Goal: Communication & Community: Answer question/provide support

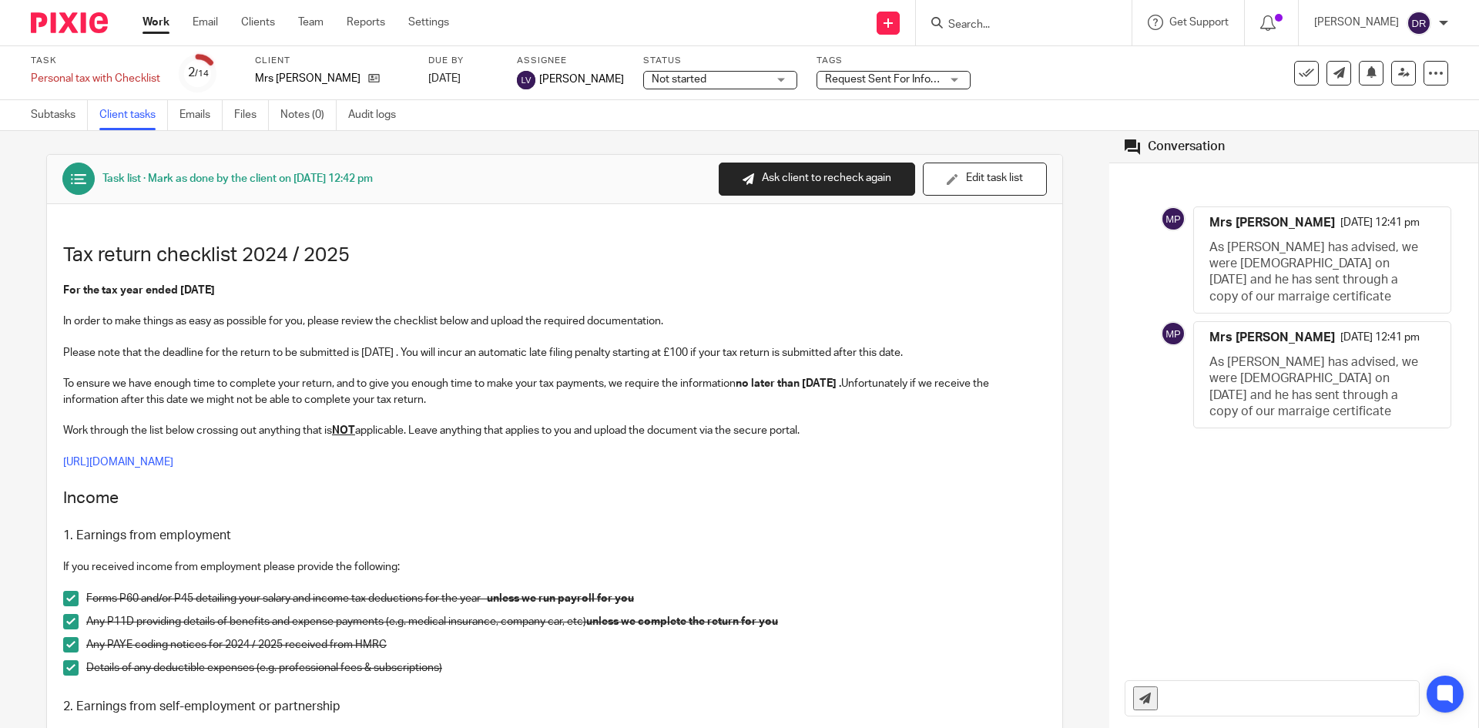
click at [995, 21] on input "Search" at bounding box center [1015, 25] width 139 height 14
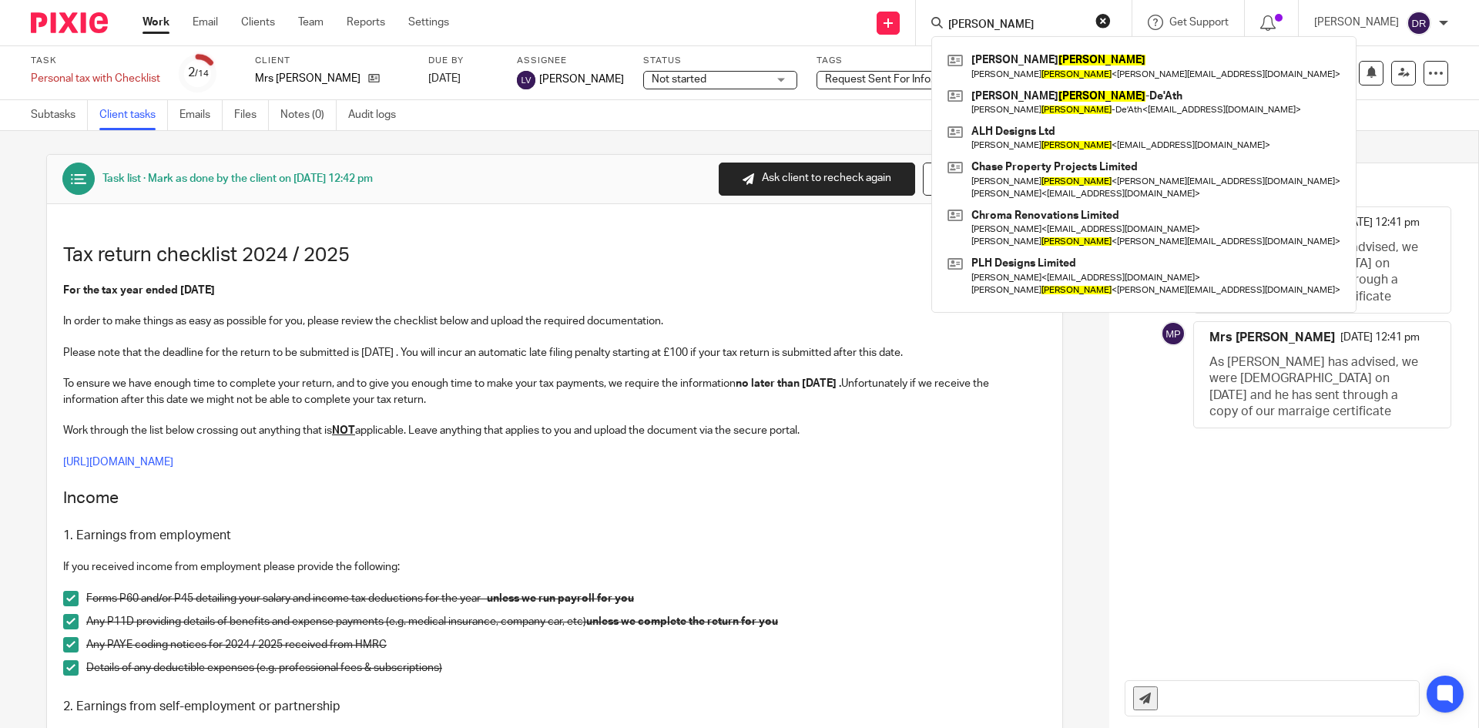
type input "harris"
click button "submit" at bounding box center [0, 0] width 0 height 0
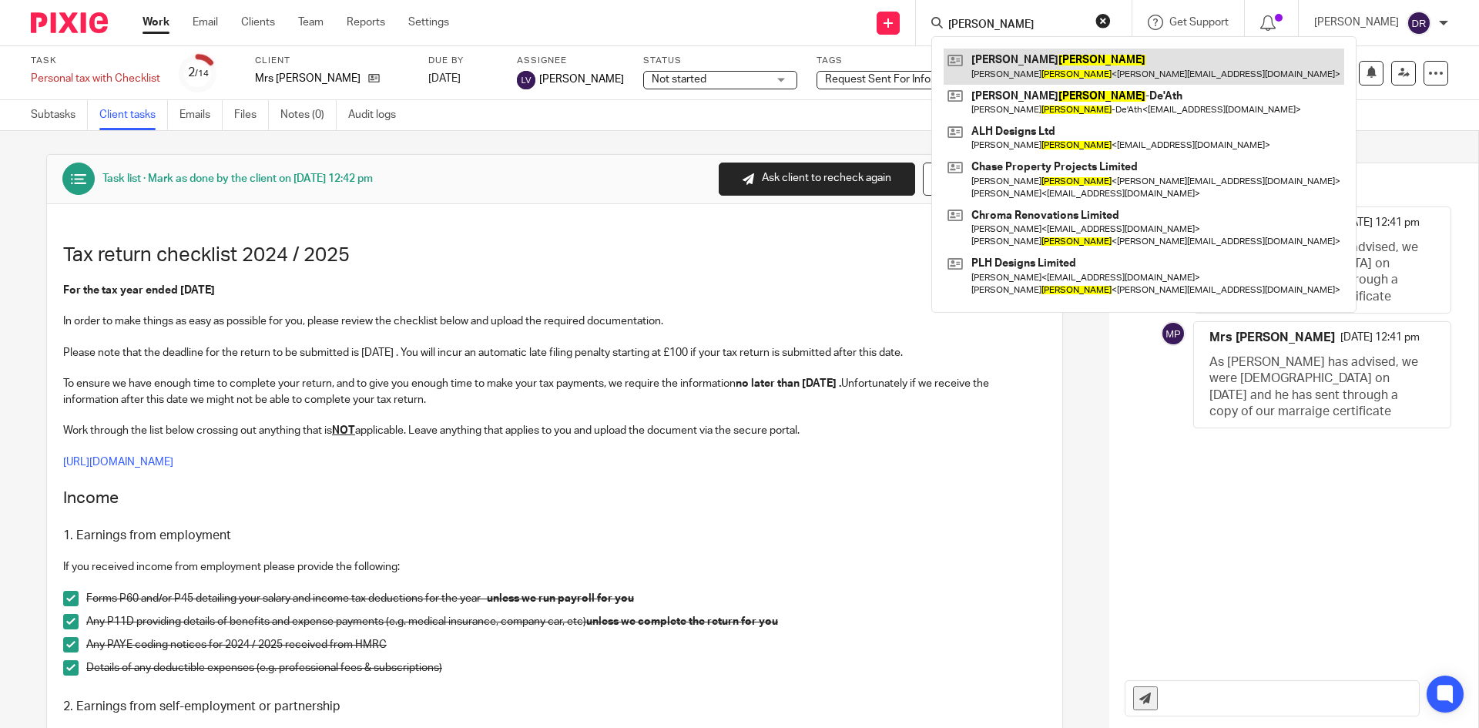
click at [1047, 62] on link at bounding box center [1143, 66] width 400 height 35
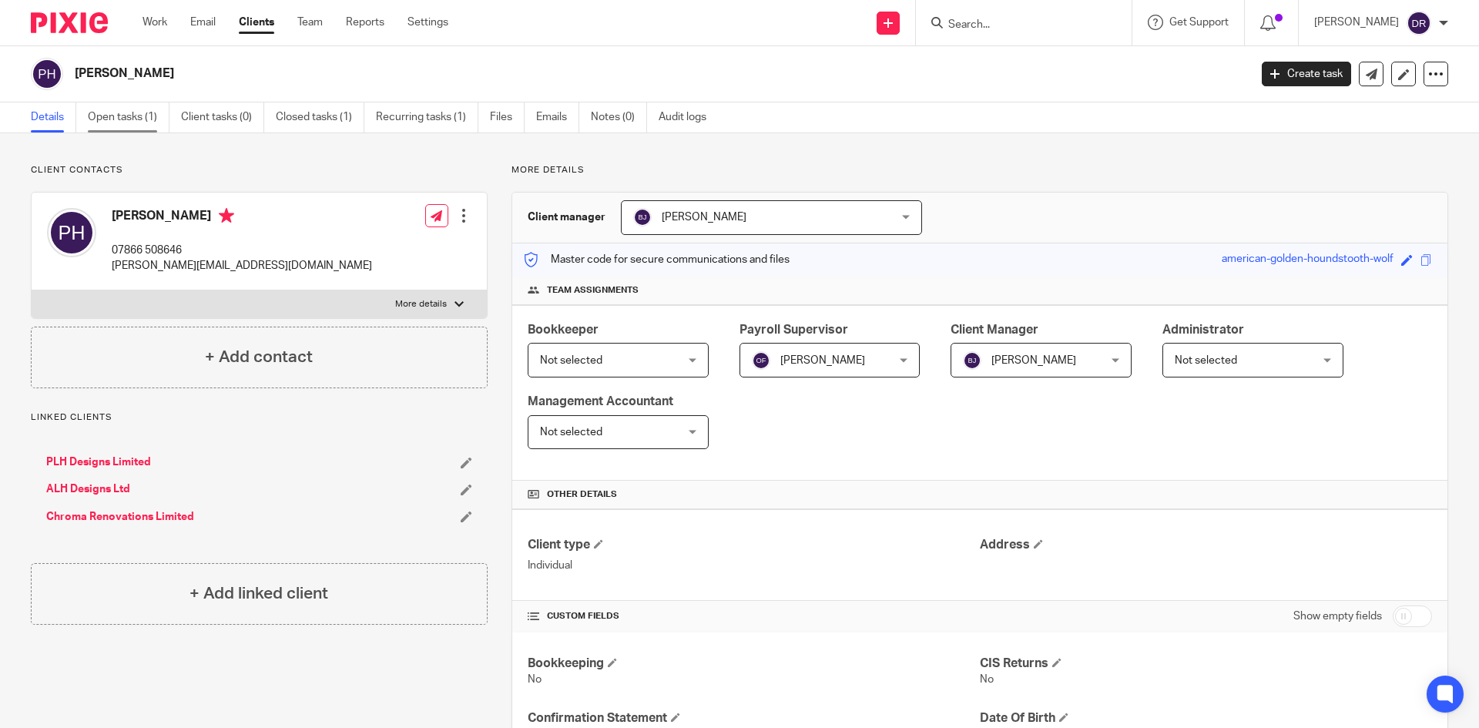
click at [143, 116] on link "Open tasks (1)" at bounding box center [129, 117] width 82 height 30
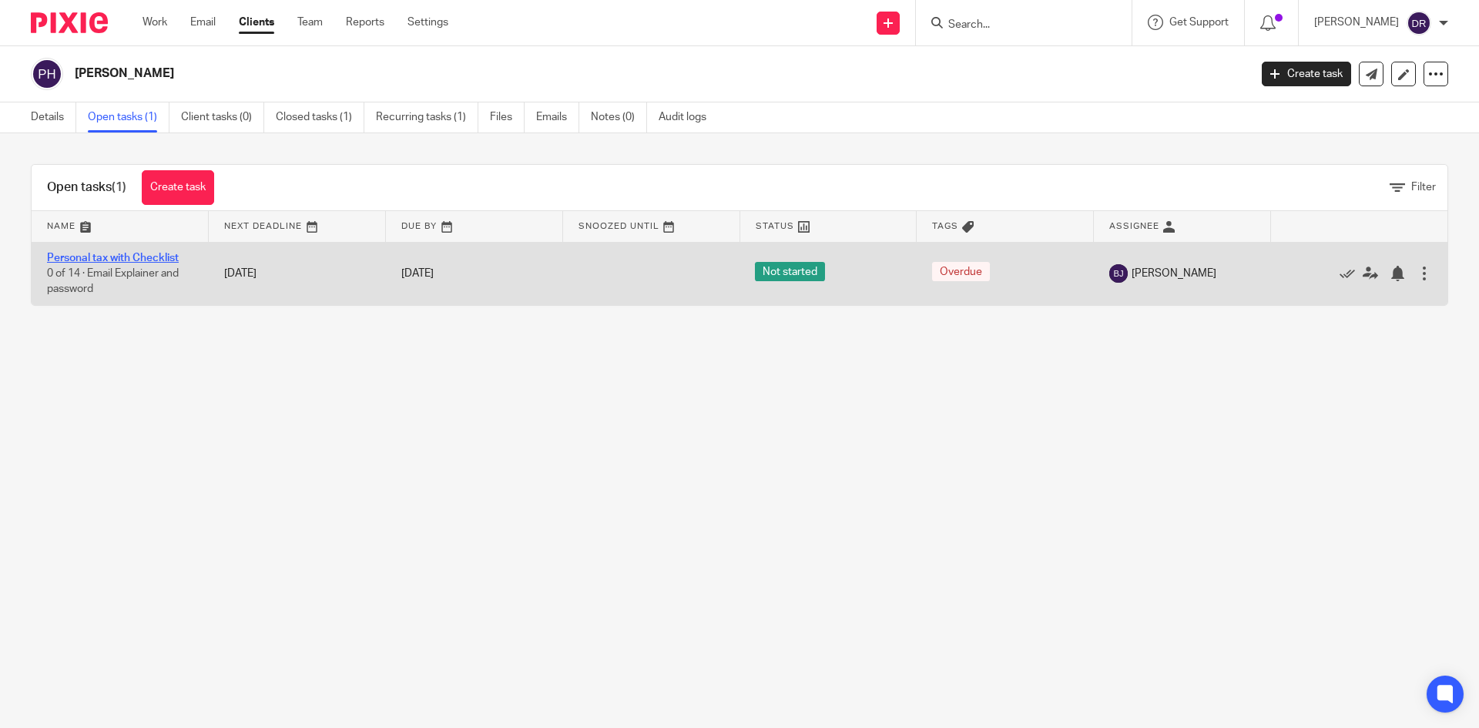
click at [116, 257] on link "Personal tax with Checklist" at bounding box center [113, 258] width 132 height 11
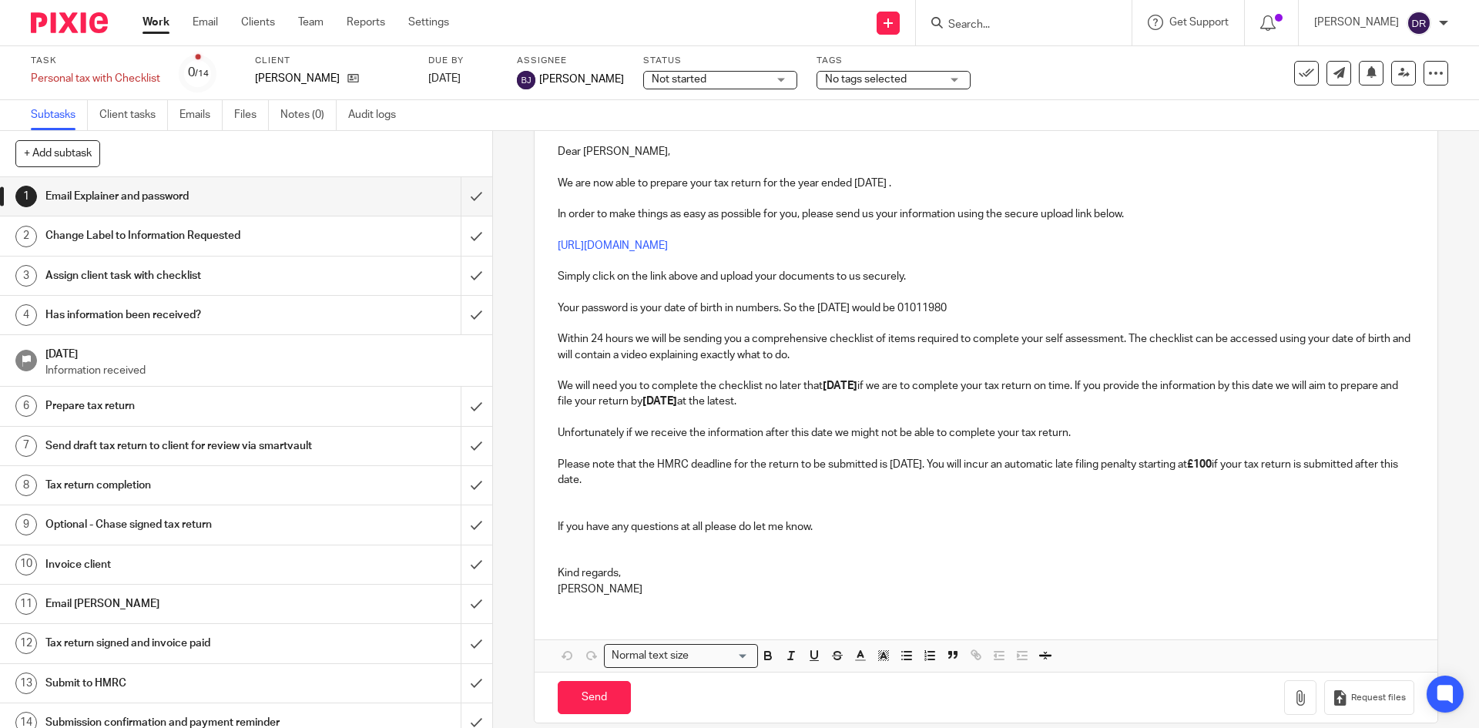
scroll to position [196, 0]
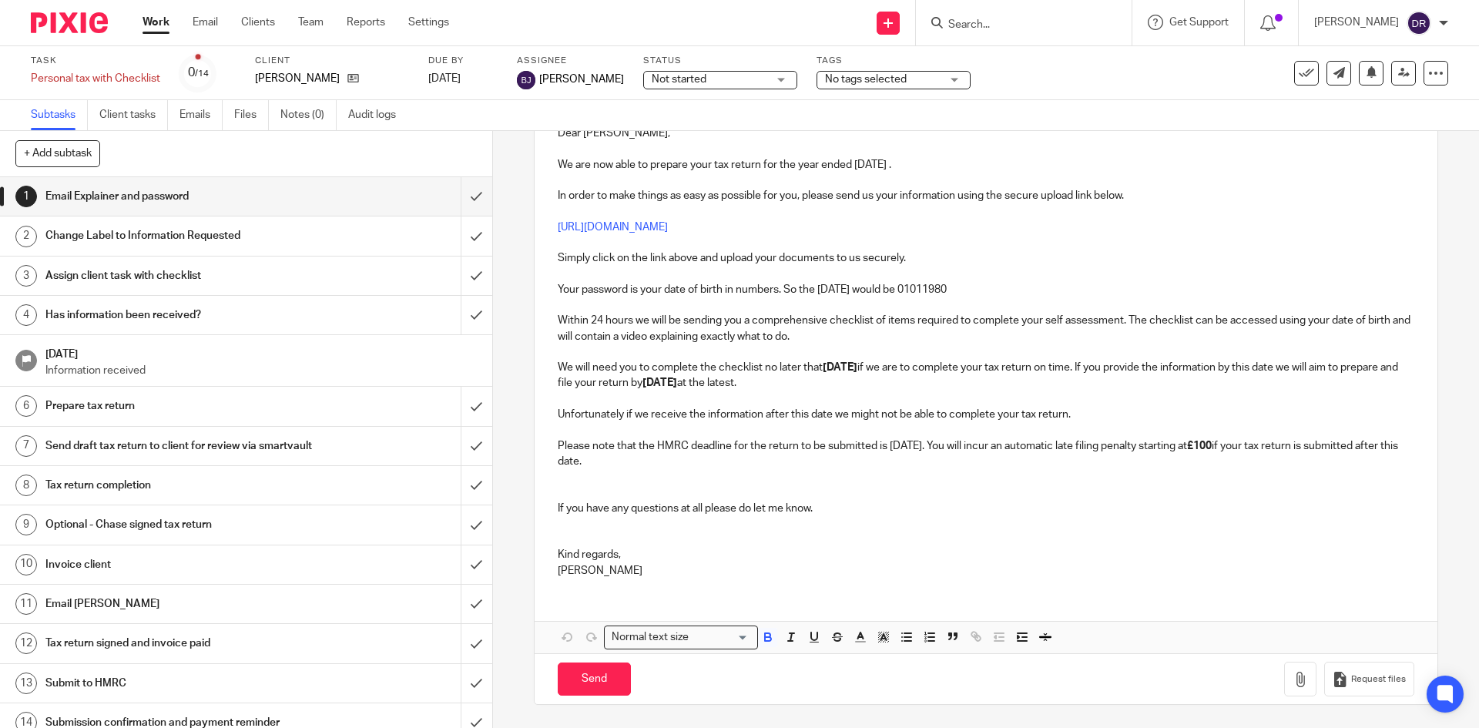
click at [852, 362] on strong "30th September 2025" at bounding box center [839, 367] width 35 height 11
click at [832, 367] on strong "30th September 2025" at bounding box center [839, 367] width 35 height 11
click at [880, 411] on p "Unfortunately if we receive the information after this date we might not be abl…" at bounding box center [986, 414] width 856 height 15
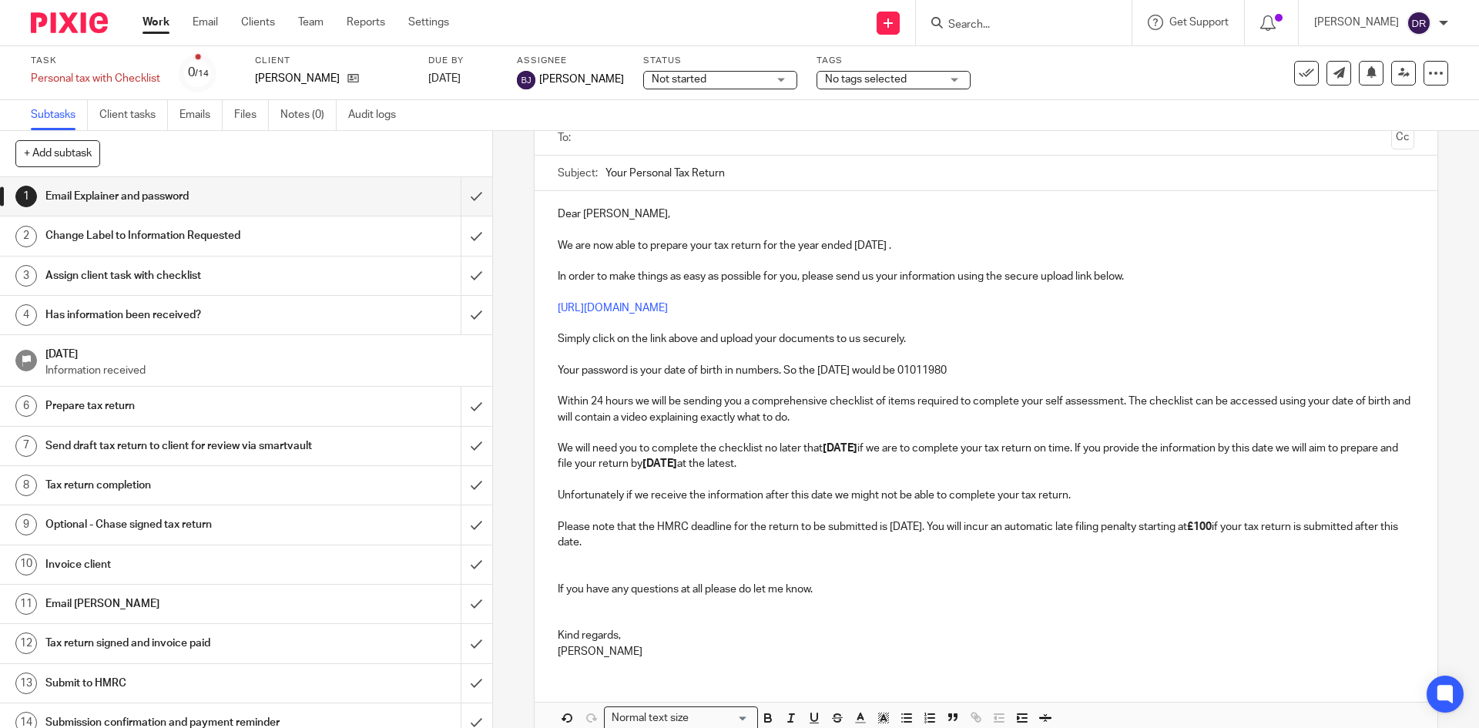
scroll to position [0, 0]
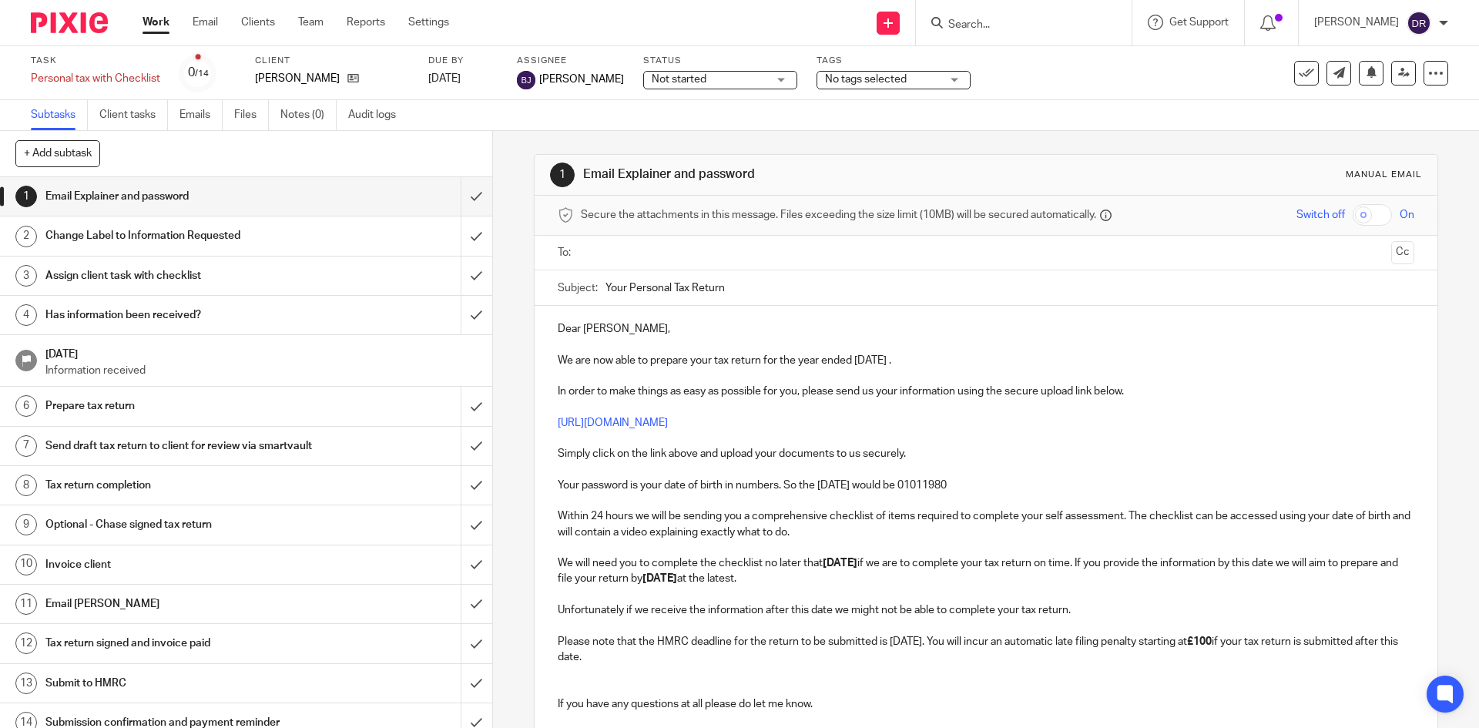
drag, startPoint x: 823, startPoint y: 564, endPoint x: 898, endPoint y: 569, distance: 74.9
click at [898, 569] on p "We will need you to complete the checklist no later that 15th September 2025 if…" at bounding box center [986, 571] width 856 height 32
click at [969, 618] on p at bounding box center [986, 625] width 856 height 15
click at [624, 250] on input "text" at bounding box center [985, 253] width 798 height 18
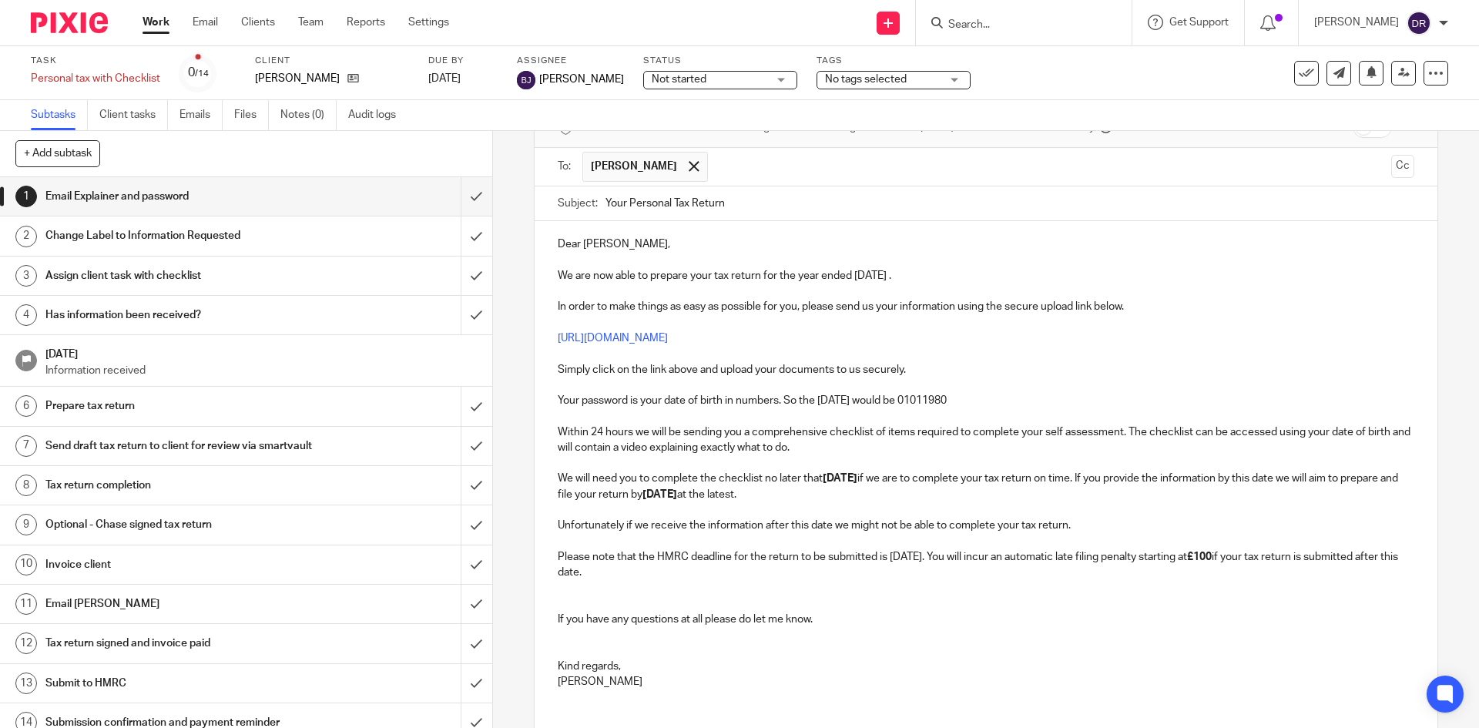
scroll to position [199, 0]
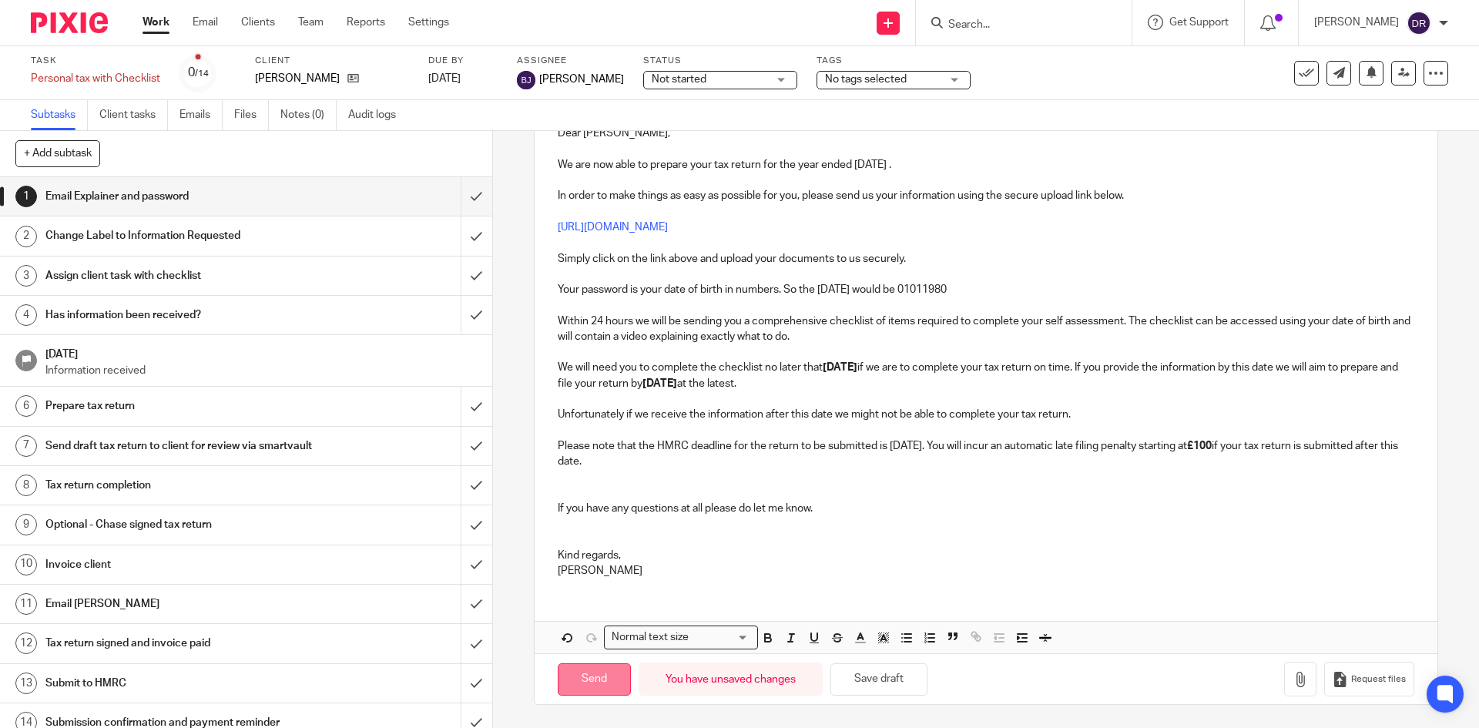
click at [589, 678] on input "Send" at bounding box center [594, 679] width 73 height 33
type input "Sent"
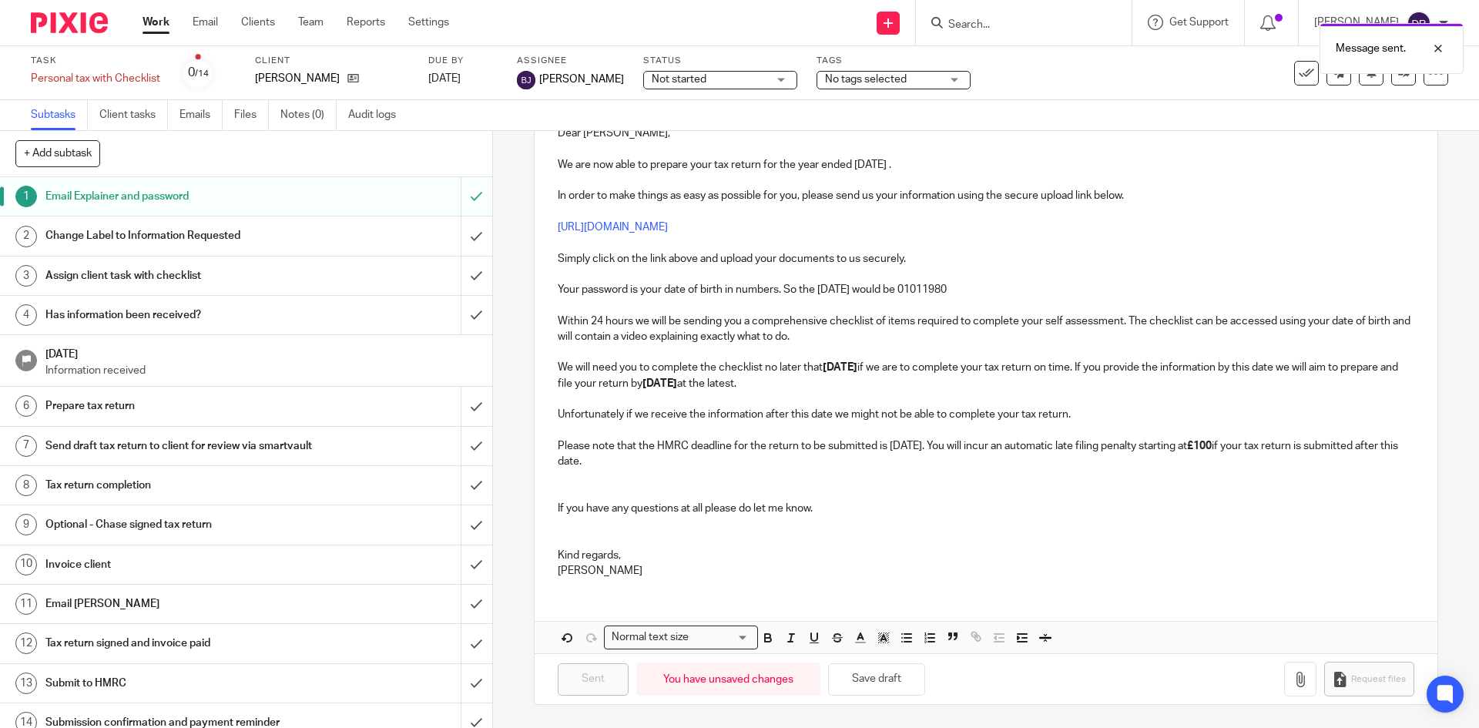
scroll to position [0, 0]
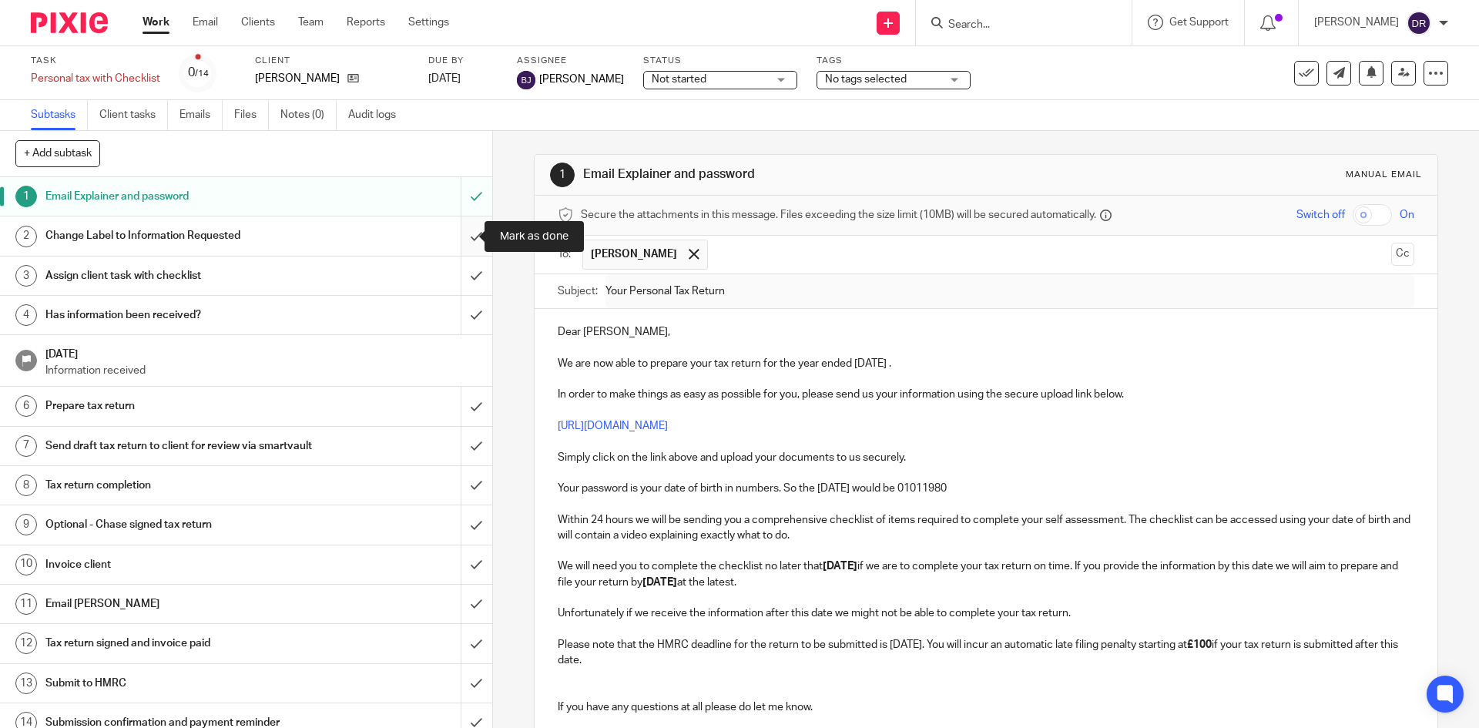
click at [461, 237] on input "submit" at bounding box center [246, 235] width 492 height 39
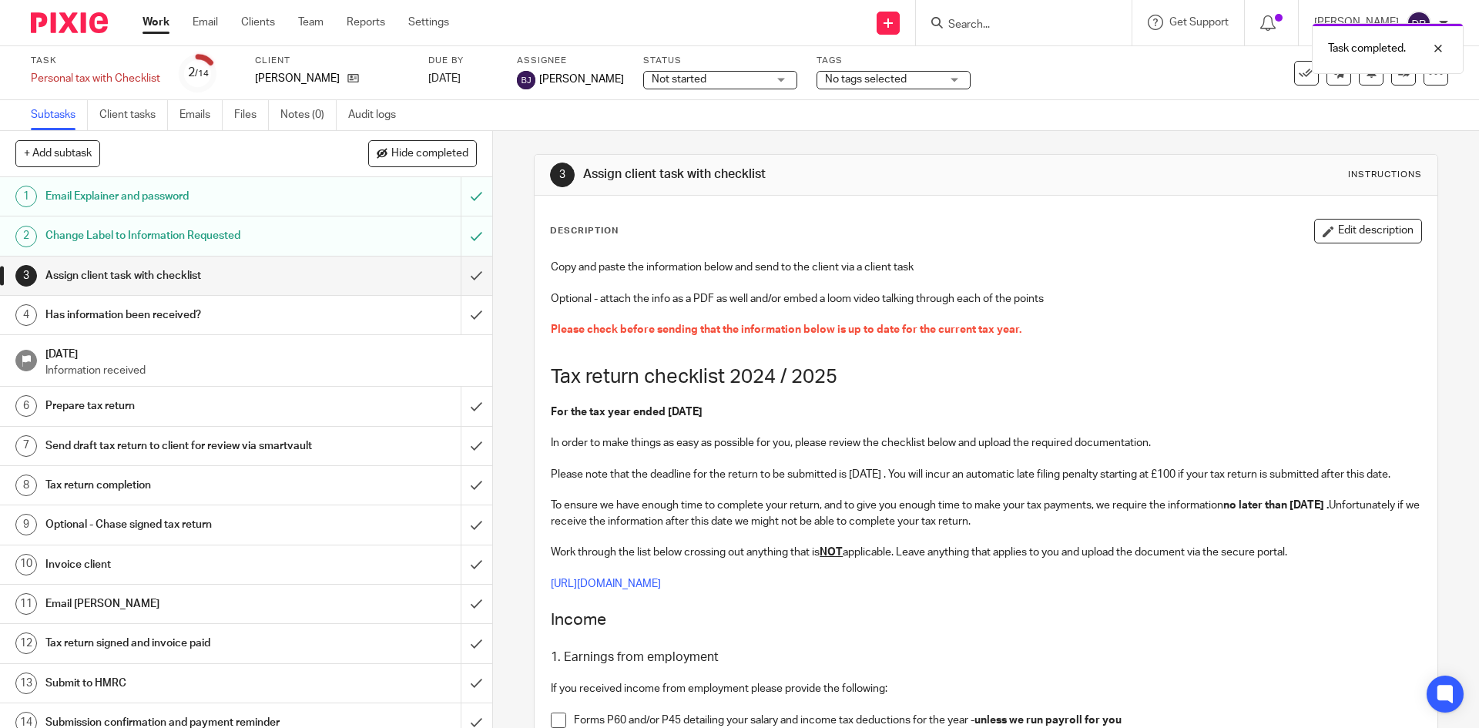
click at [937, 75] on div "No tags selected" at bounding box center [893, 80] width 154 height 18
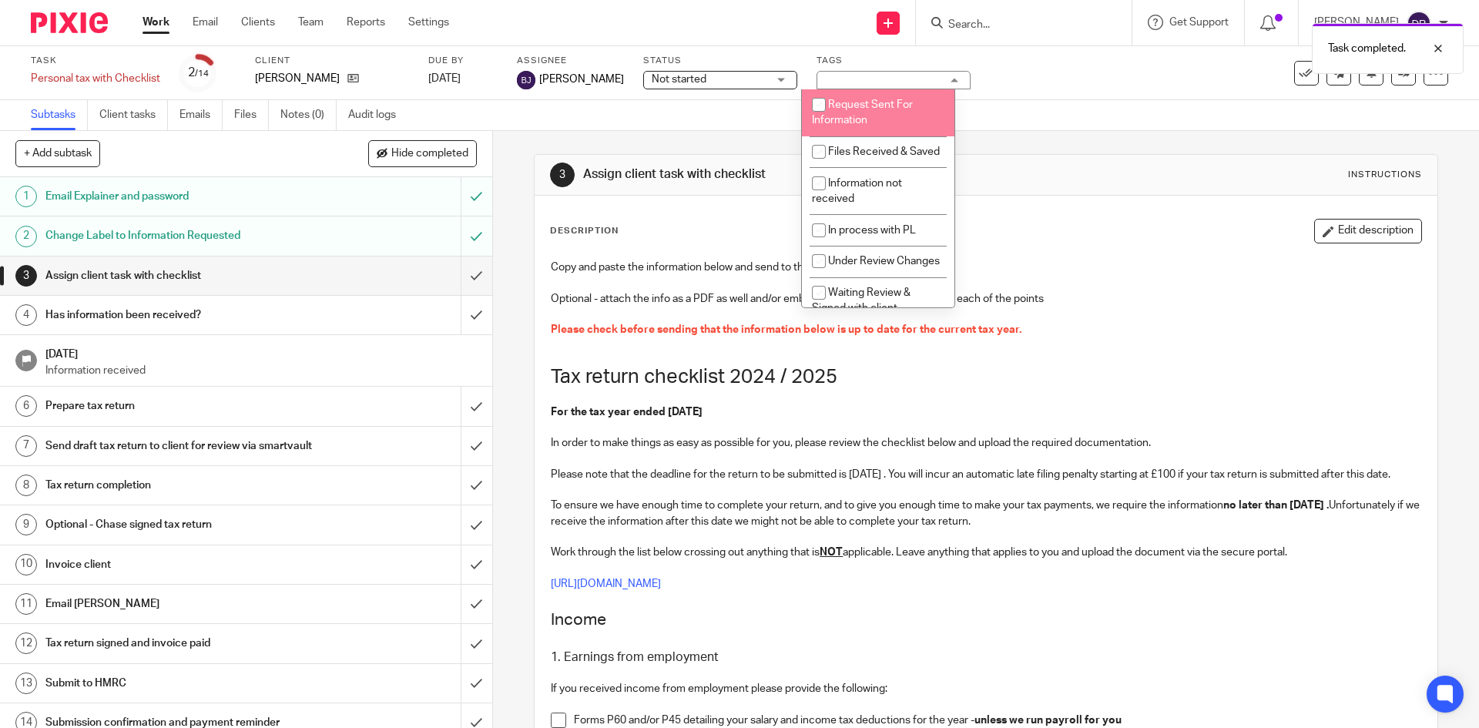
click at [827, 101] on input "checkbox" at bounding box center [818, 104] width 29 height 29
checkbox input "true"
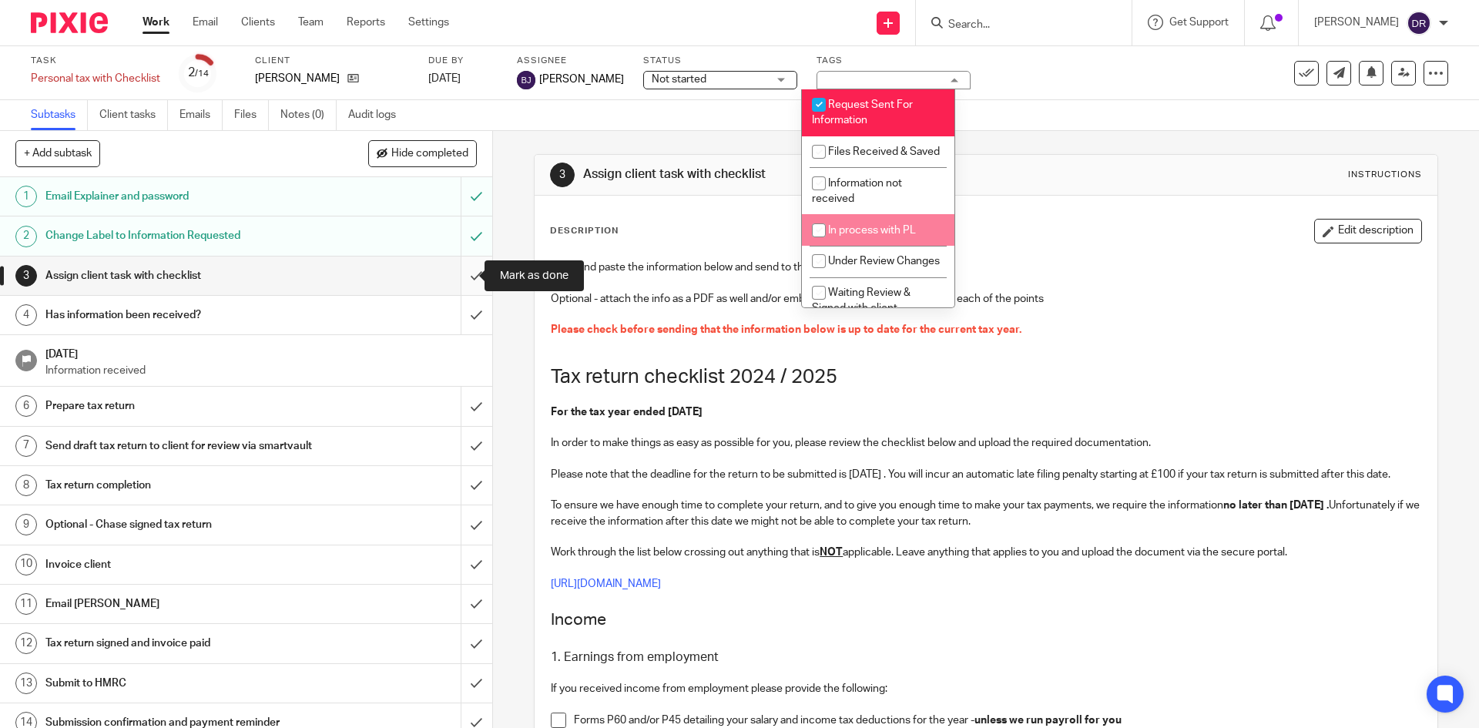
click at [458, 280] on input "submit" at bounding box center [246, 275] width 492 height 39
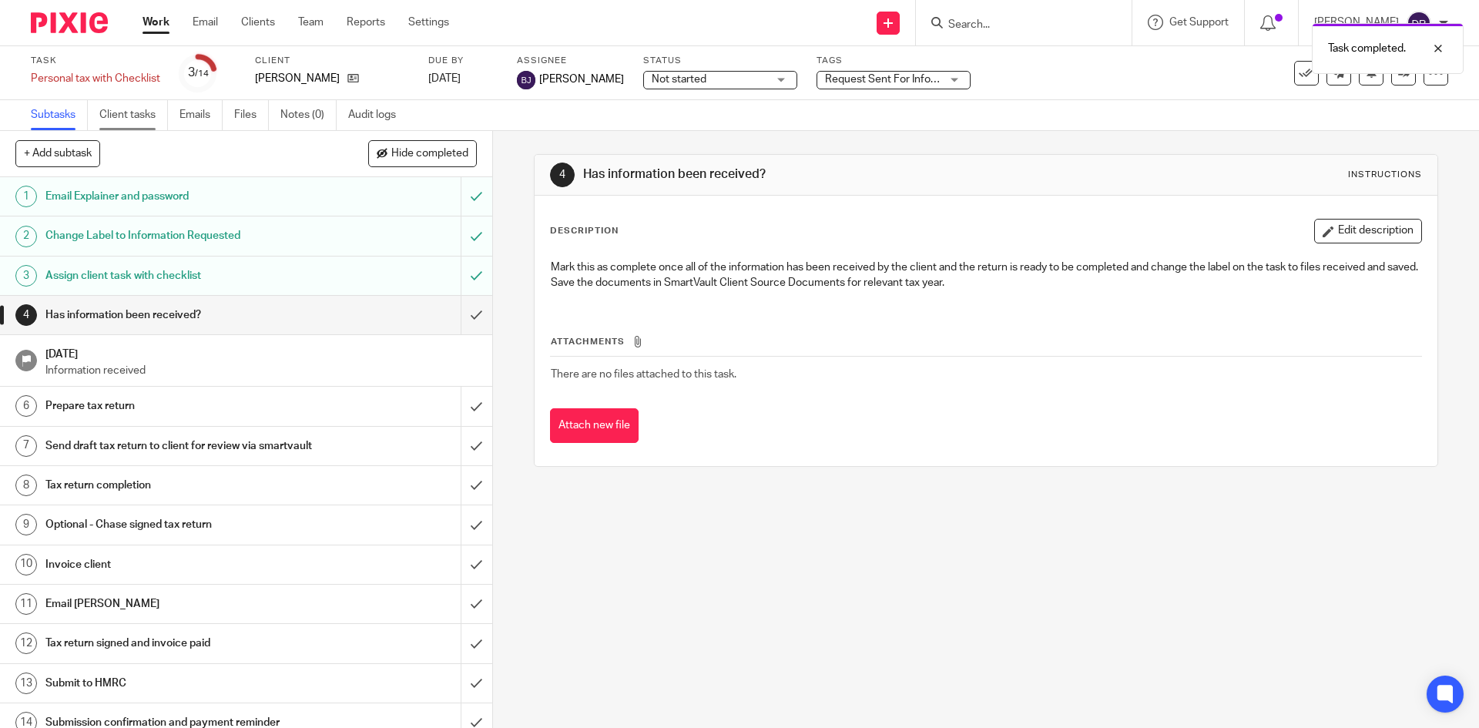
click at [129, 112] on link "Client tasks" at bounding box center [133, 115] width 69 height 30
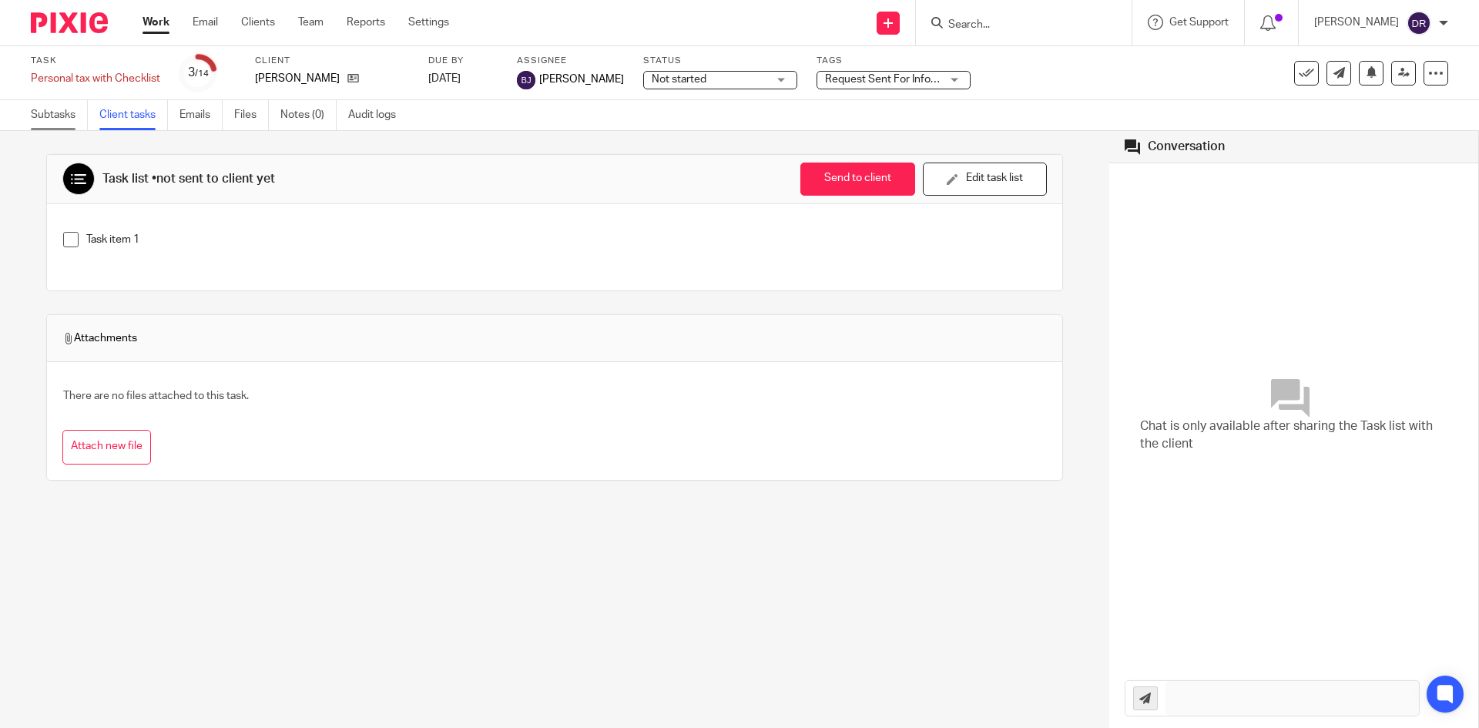
click at [57, 114] on link "Subtasks" at bounding box center [59, 115] width 57 height 30
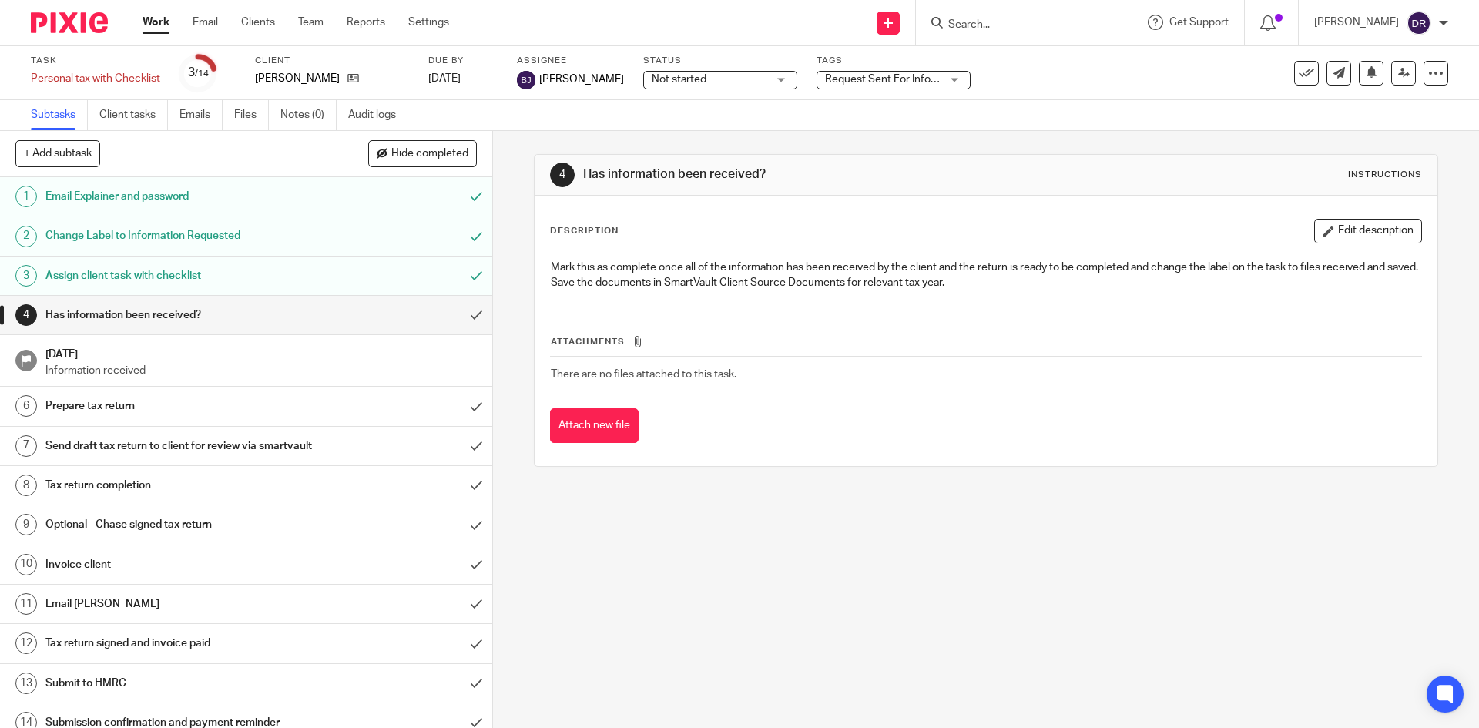
click at [169, 276] on h1 "Assign client task with checklist" at bounding box center [178, 275] width 266 height 23
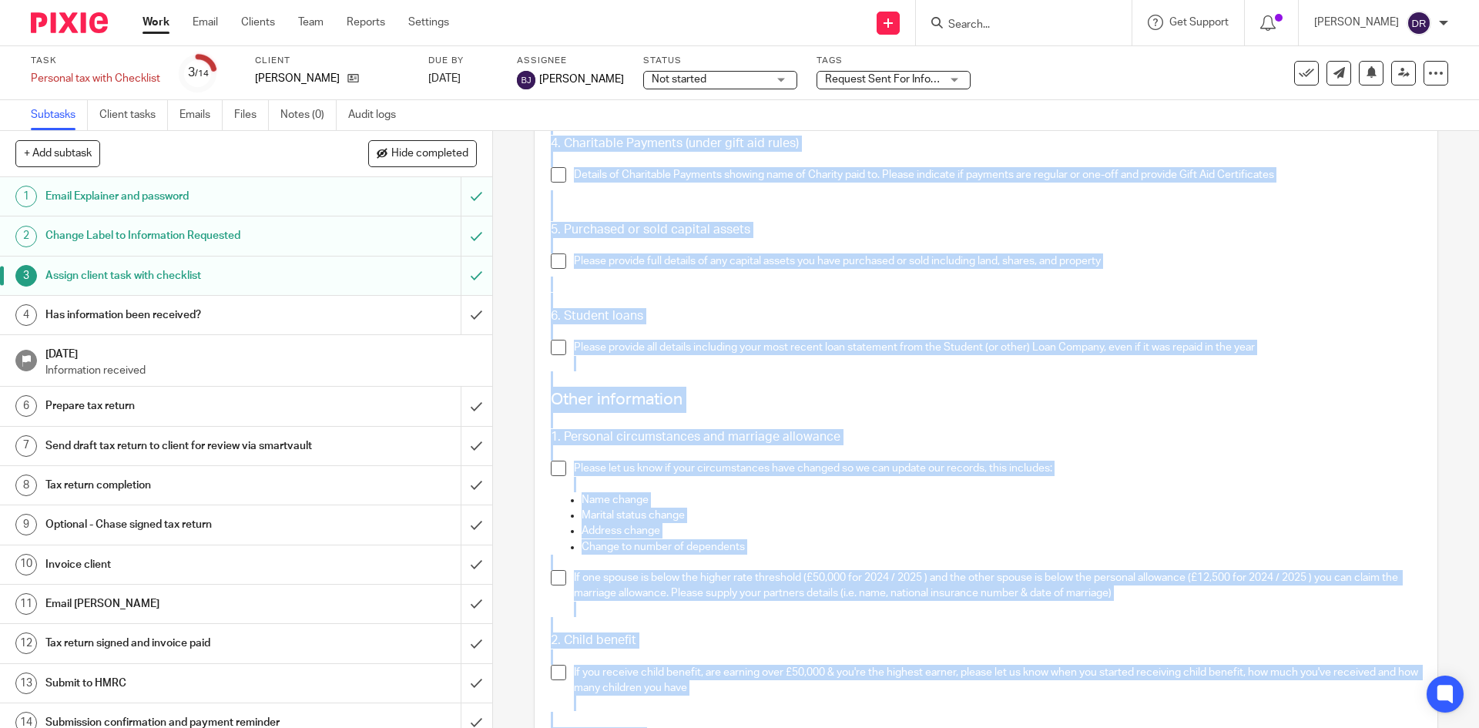
scroll to position [2217, 0]
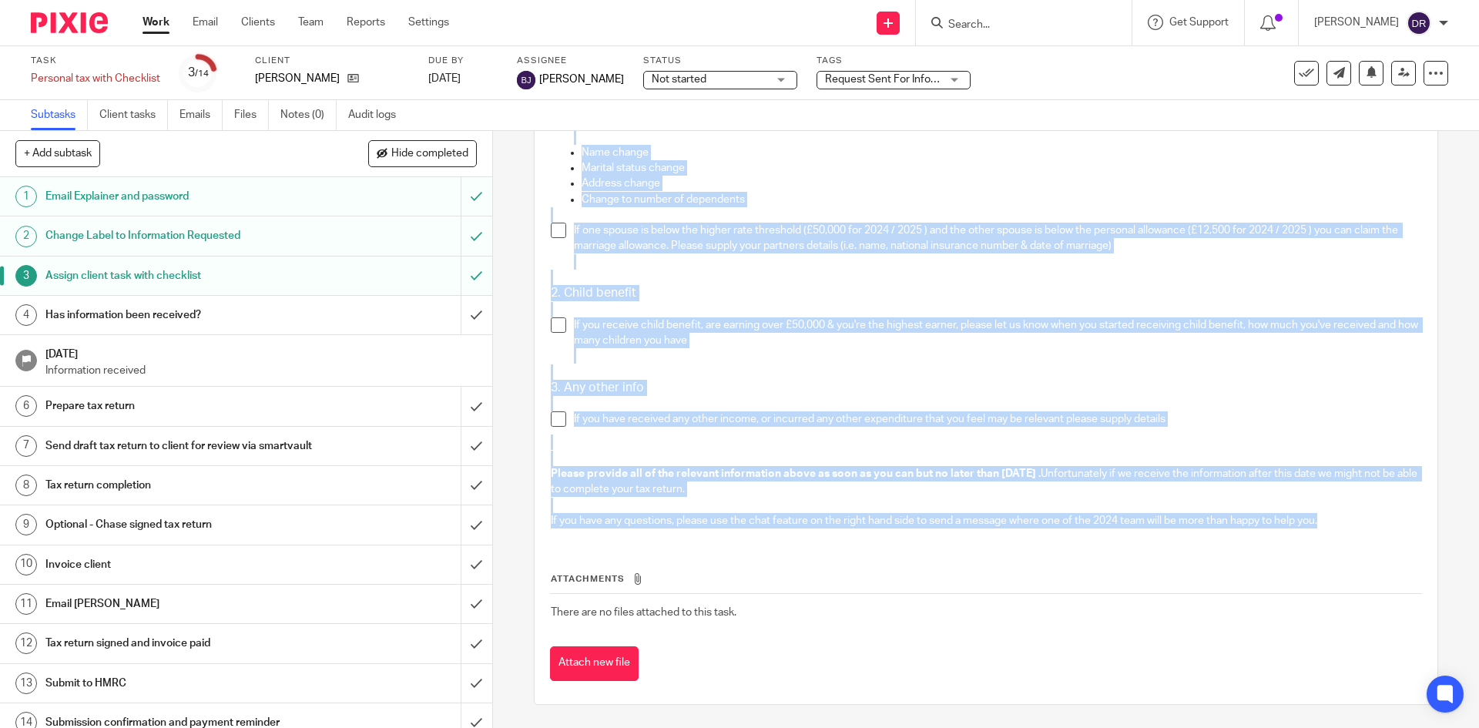
drag, startPoint x: 547, startPoint y: 370, endPoint x: 1330, endPoint y: 527, distance: 798.7
copy div "Lor ipsumd sitametco 5536 / 1885 Adi eli sed doei tempo 6in Utlab 3895 Et dolor…"
click at [118, 107] on link "Client tasks" at bounding box center [133, 115] width 69 height 30
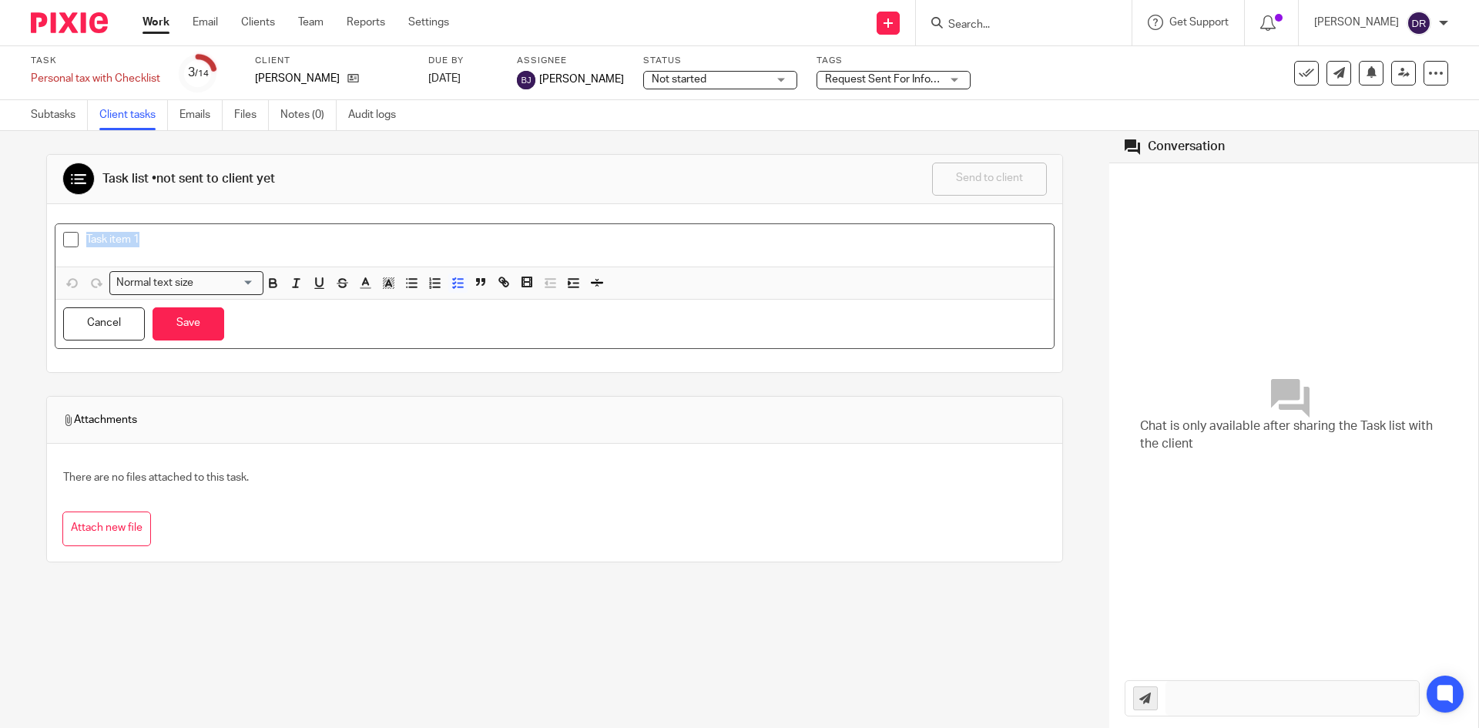
drag, startPoint x: 88, startPoint y: 239, endPoint x: 167, endPoint y: 238, distance: 79.3
click at [167, 238] on p "Task item 1" at bounding box center [566, 239] width 960 height 15
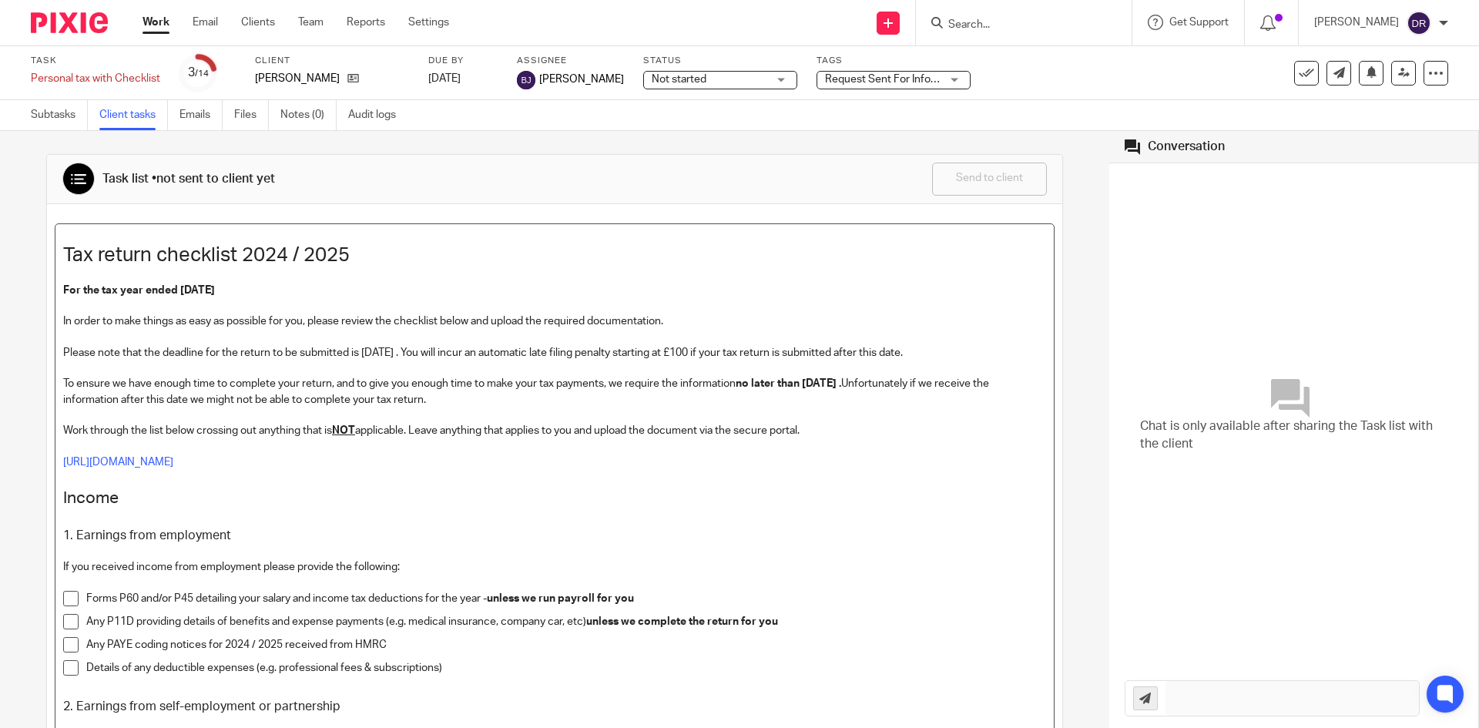
drag, startPoint x: 832, startPoint y: 383, endPoint x: 853, endPoint y: 380, distance: 21.8
click at [841, 380] on strong "no later than 15th July2025 ." at bounding box center [788, 383] width 106 height 11
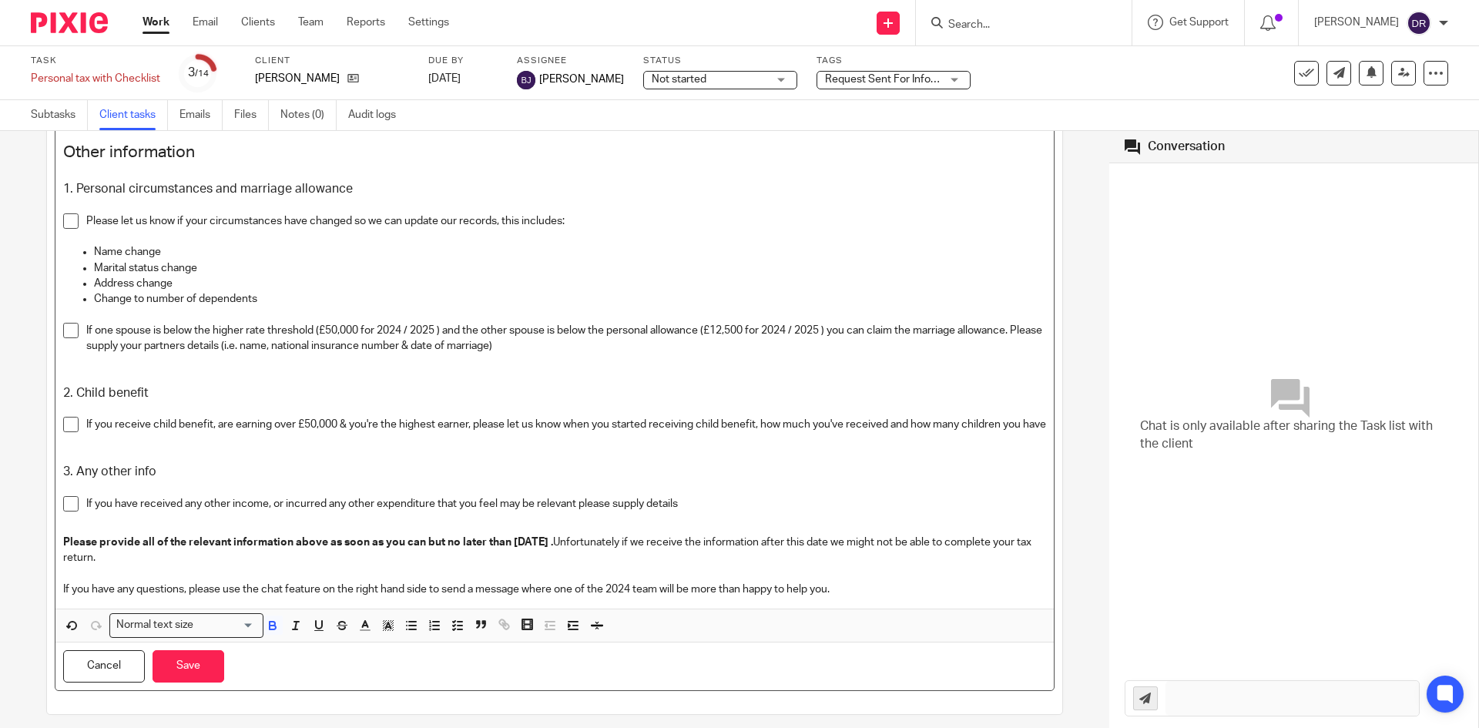
scroll to position [1848, 0]
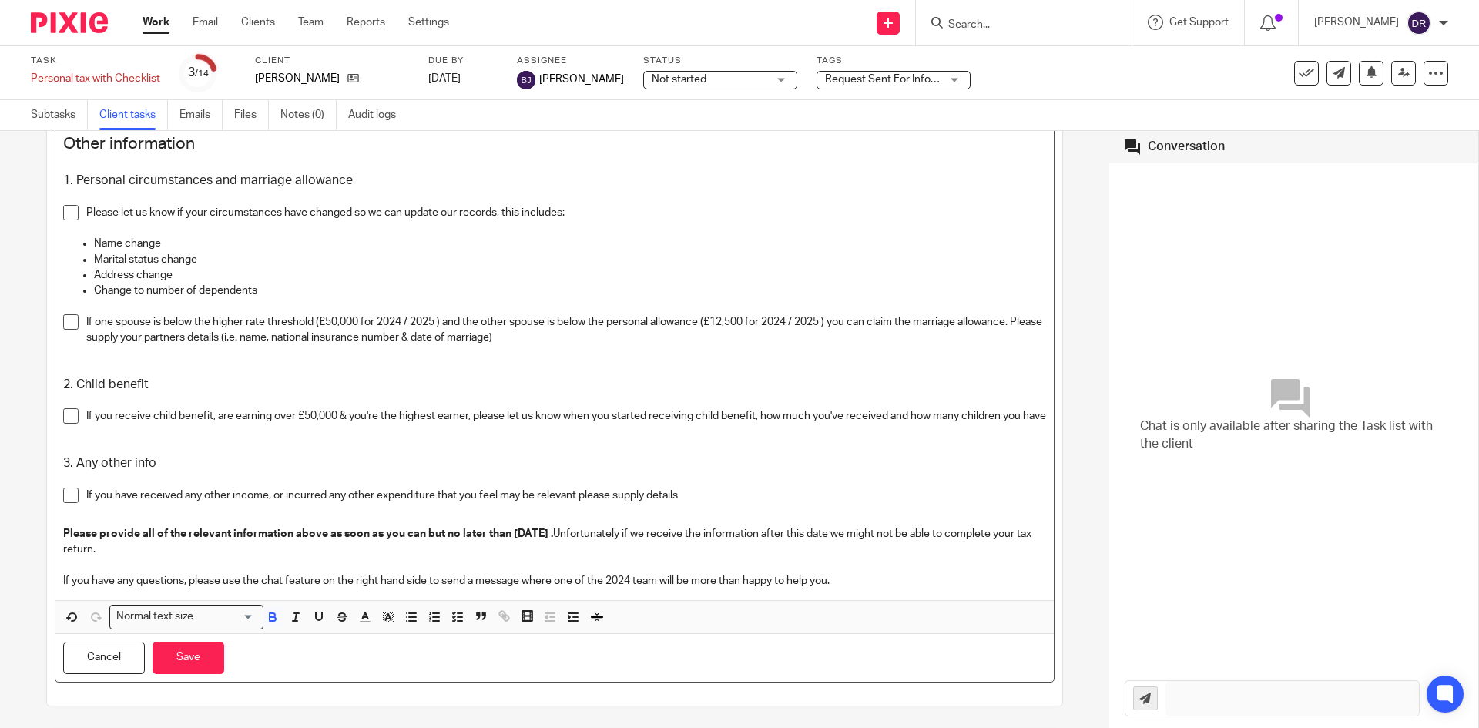
click at [518, 539] on strong "Please provide all of the relevant information above as soon as you can but no …" at bounding box center [308, 533] width 490 height 11
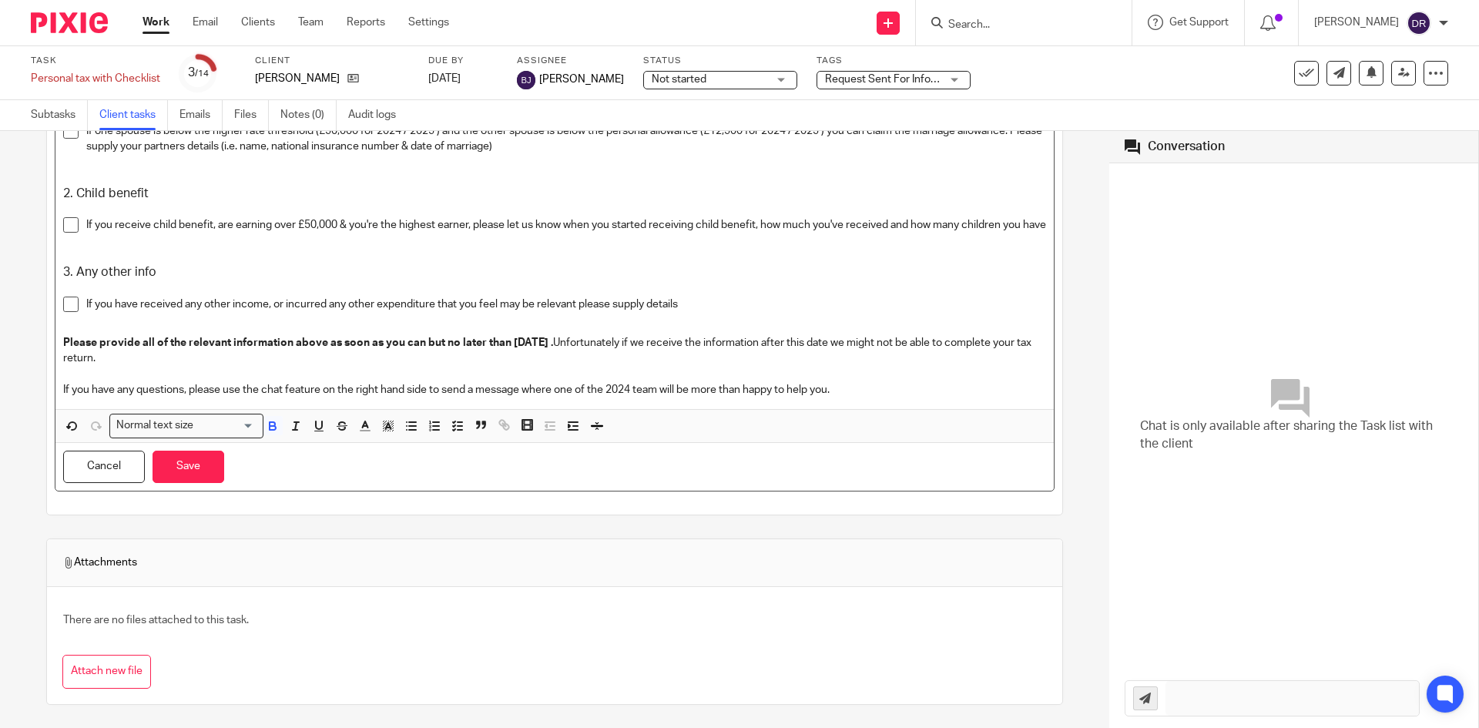
scroll to position [2055, 0]
drag, startPoint x: 606, startPoint y: 387, endPoint x: 635, endPoint y: 387, distance: 28.5
click at [635, 387] on p "If you have any questions, please use the chat feature on the right hand side t…" at bounding box center [554, 389] width 983 height 15
click at [636, 384] on p "If you have any questions, please use the chat feature on the right hand side t…" at bounding box center [554, 389] width 983 height 15
click at [960, 389] on p "If you have any questions, please use the chat feature on the right hand side t…" at bounding box center [554, 389] width 983 height 15
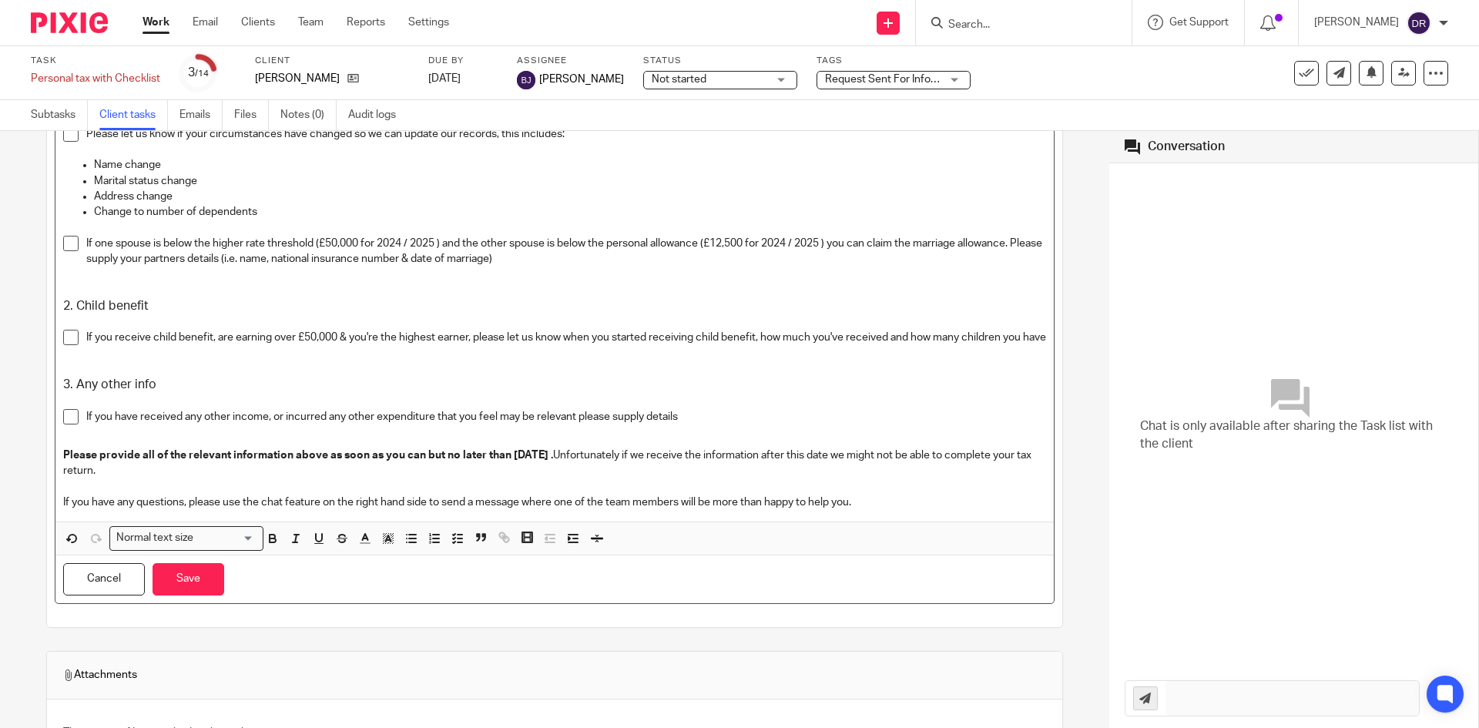
scroll to position [1670, 0]
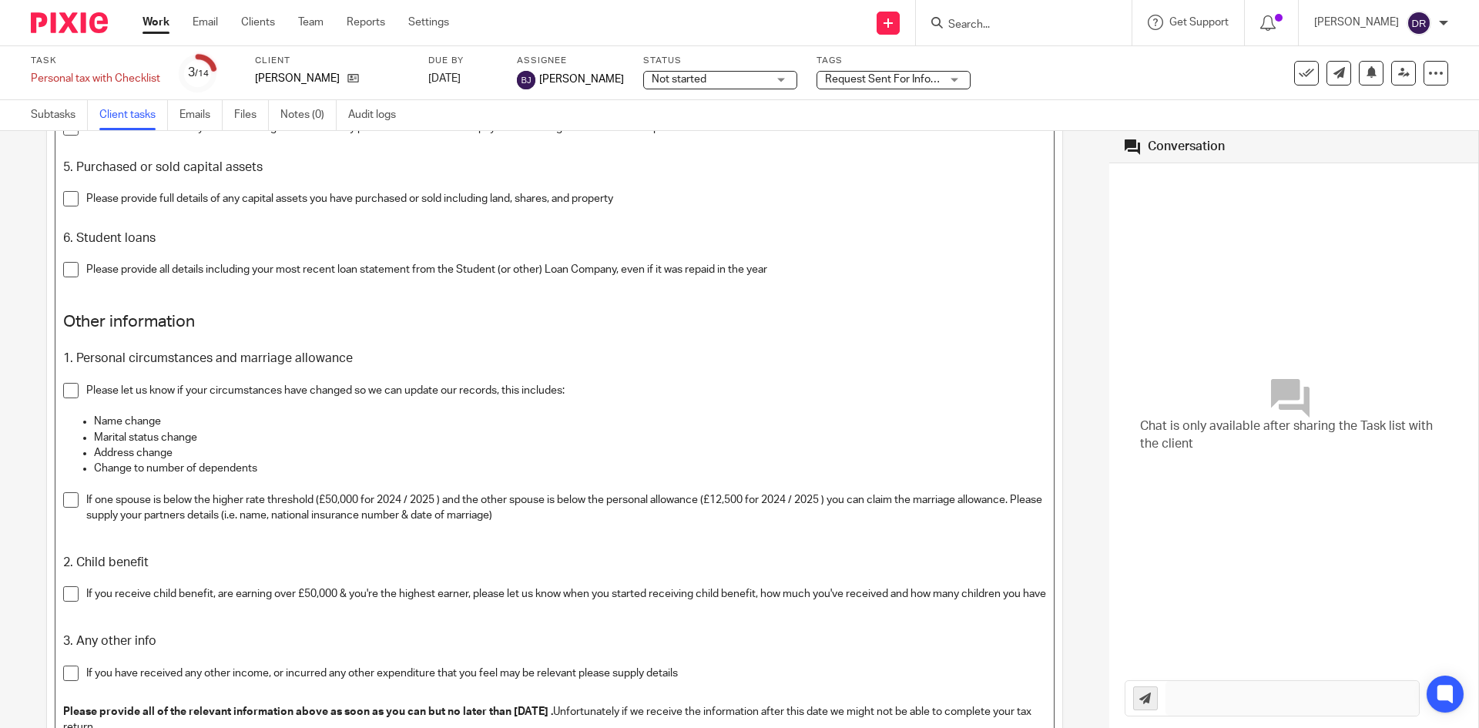
click at [348, 498] on p "If one spouse is below the higher rate threshold (£50,000 for 2024 / 2025 ) and…" at bounding box center [566, 508] width 960 height 32
click at [330, 500] on p "If one spouse is below the higher rate threshold (£50,000 for 2024 / 2025 ) and…" at bounding box center [566, 508] width 960 height 32
click at [739, 501] on p "If one spouse is below the higher rate threshold (£50,000 for 2024 / 2025 ) and…" at bounding box center [566, 508] width 960 height 32
click at [906, 548] on p at bounding box center [554, 546] width 983 height 15
click at [311, 592] on p "If you receive child benefit, are earning over £50,000 & you're the highest ear…" at bounding box center [566, 593] width 960 height 15
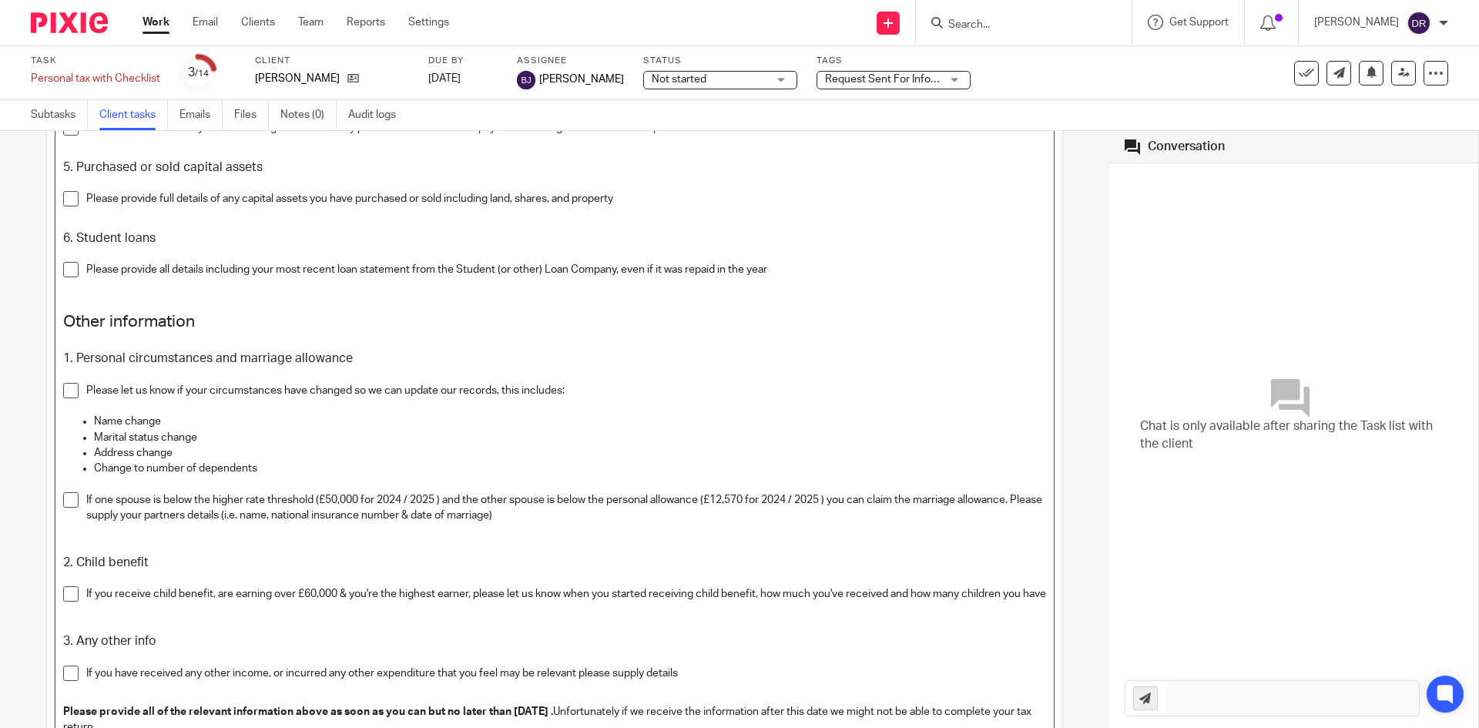
click at [591, 618] on p at bounding box center [566, 609] width 960 height 15
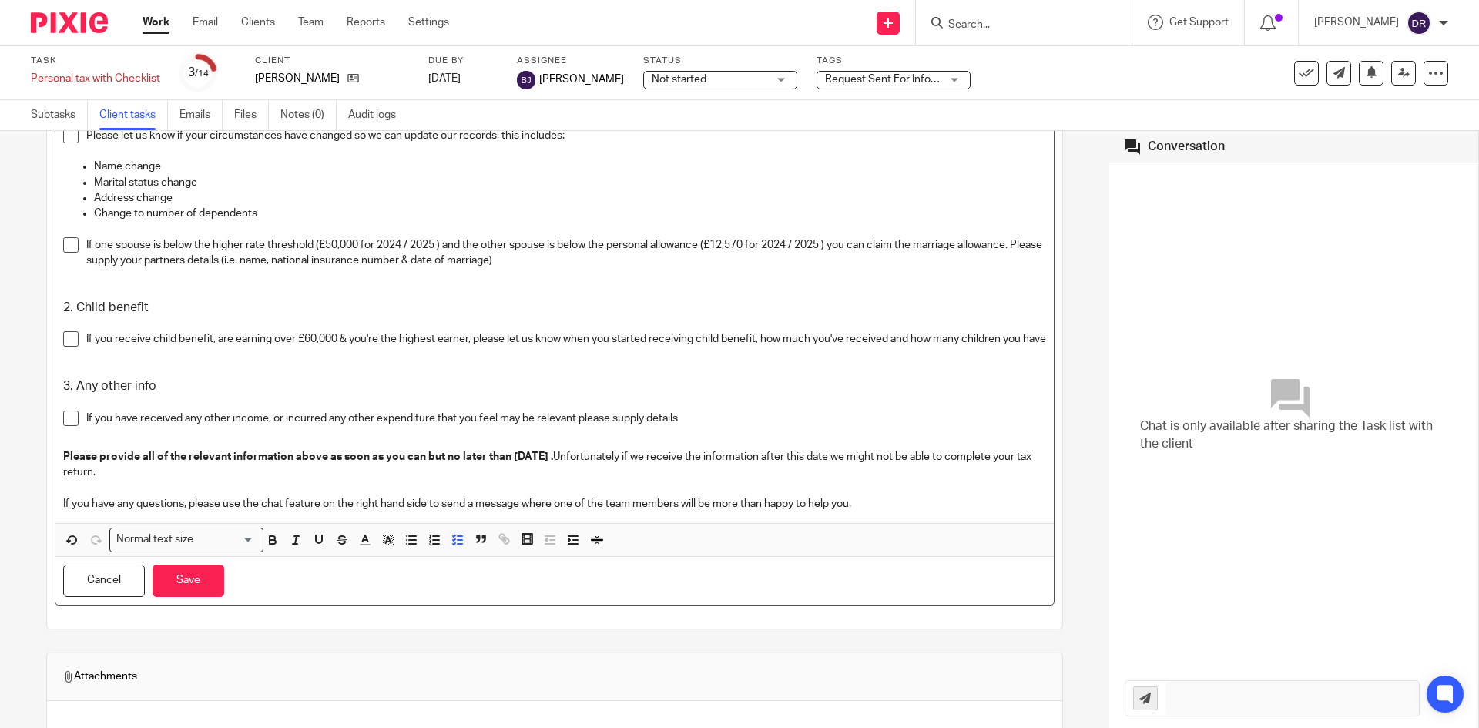
scroll to position [2055, 0]
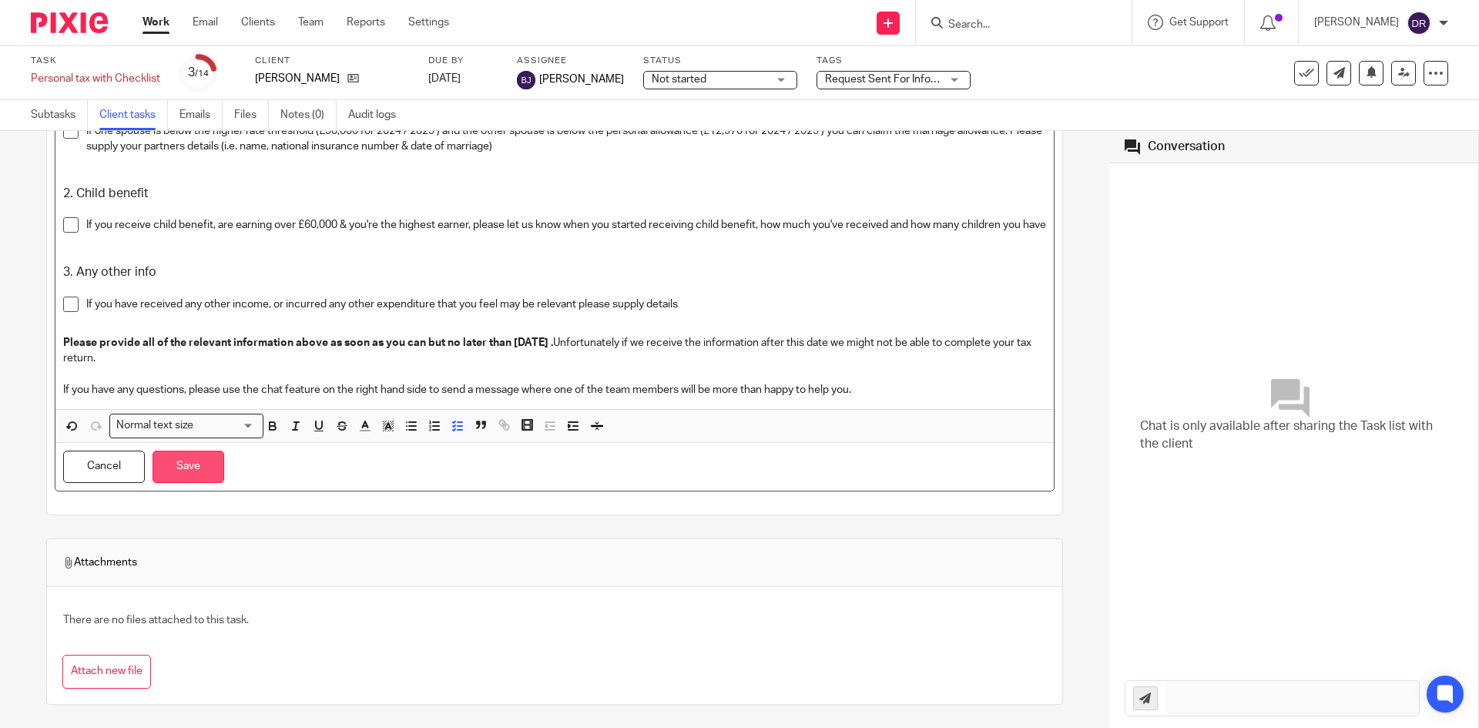
click at [188, 468] on button "Save" at bounding box center [188, 467] width 72 height 33
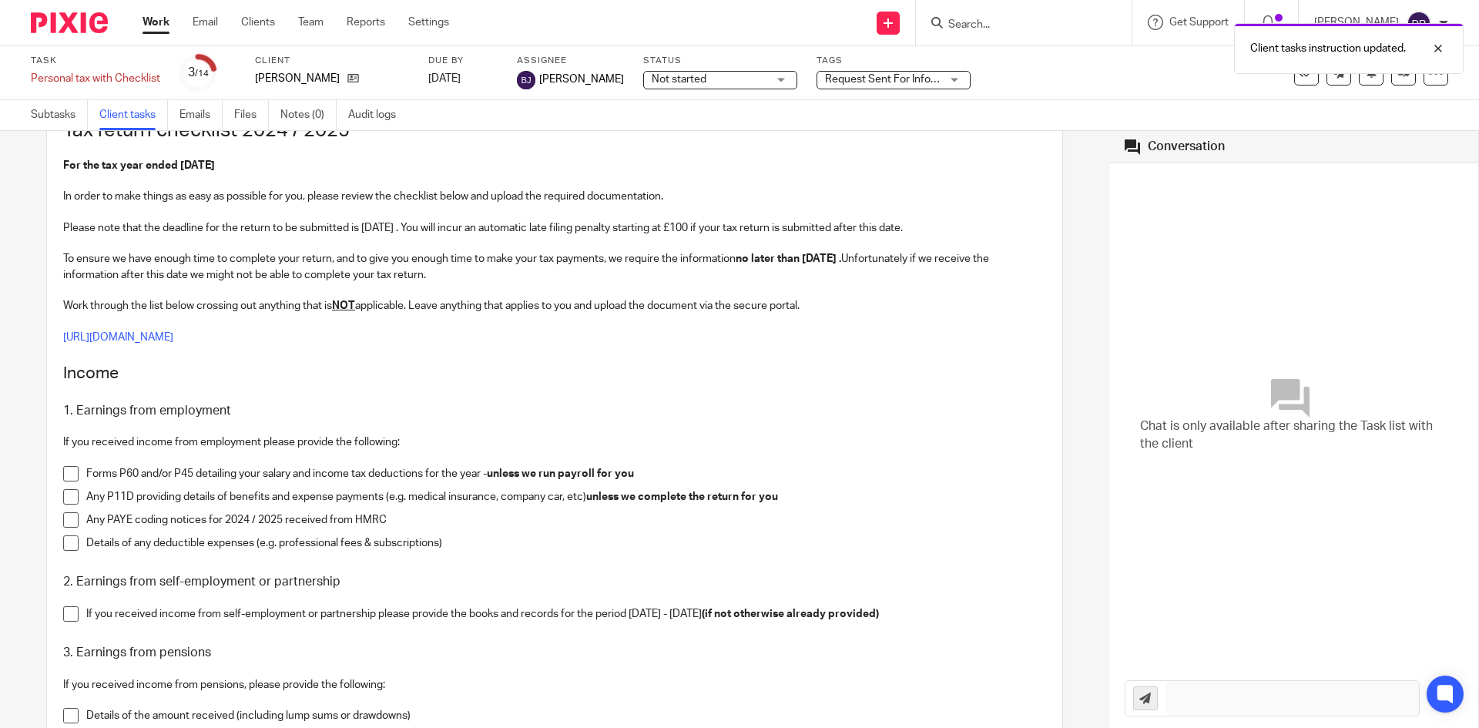
scroll to position [0, 0]
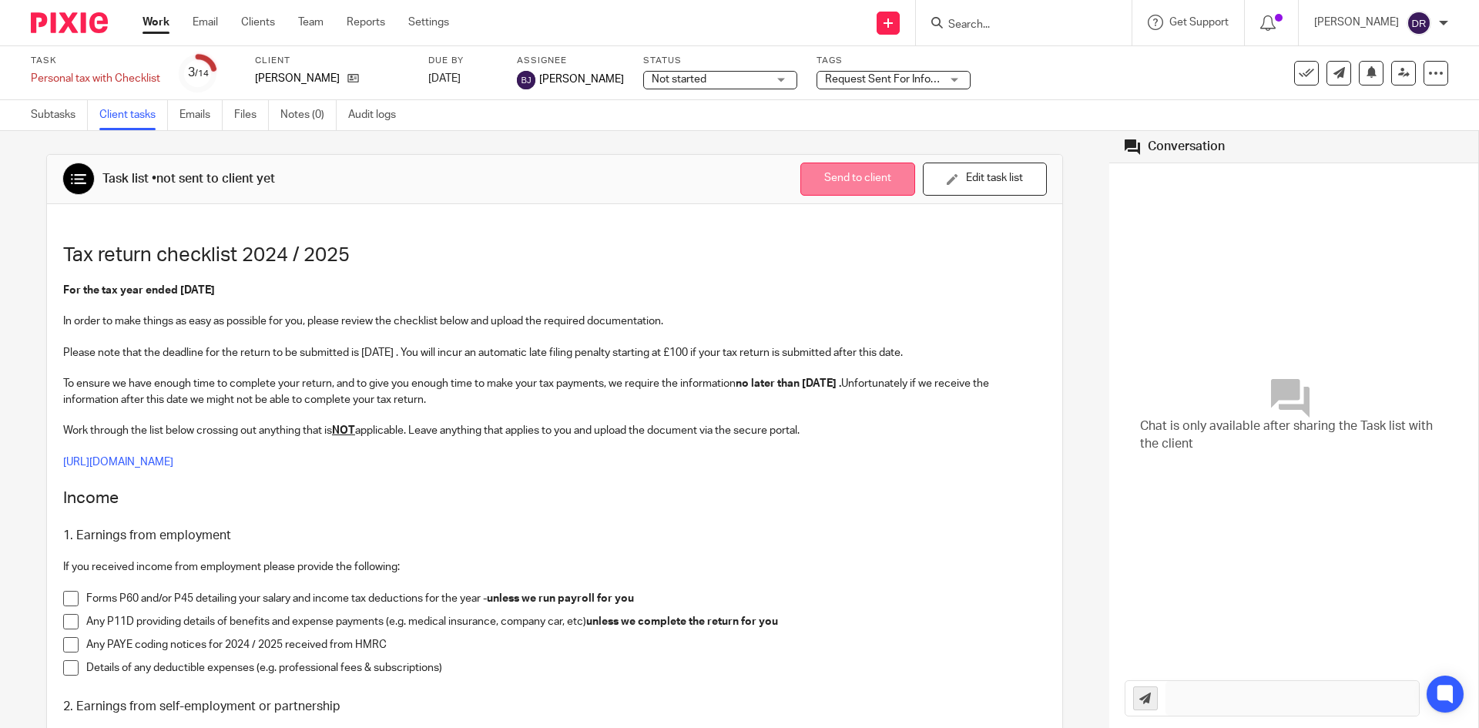
click at [836, 177] on button "Send to client" at bounding box center [857, 178] width 115 height 33
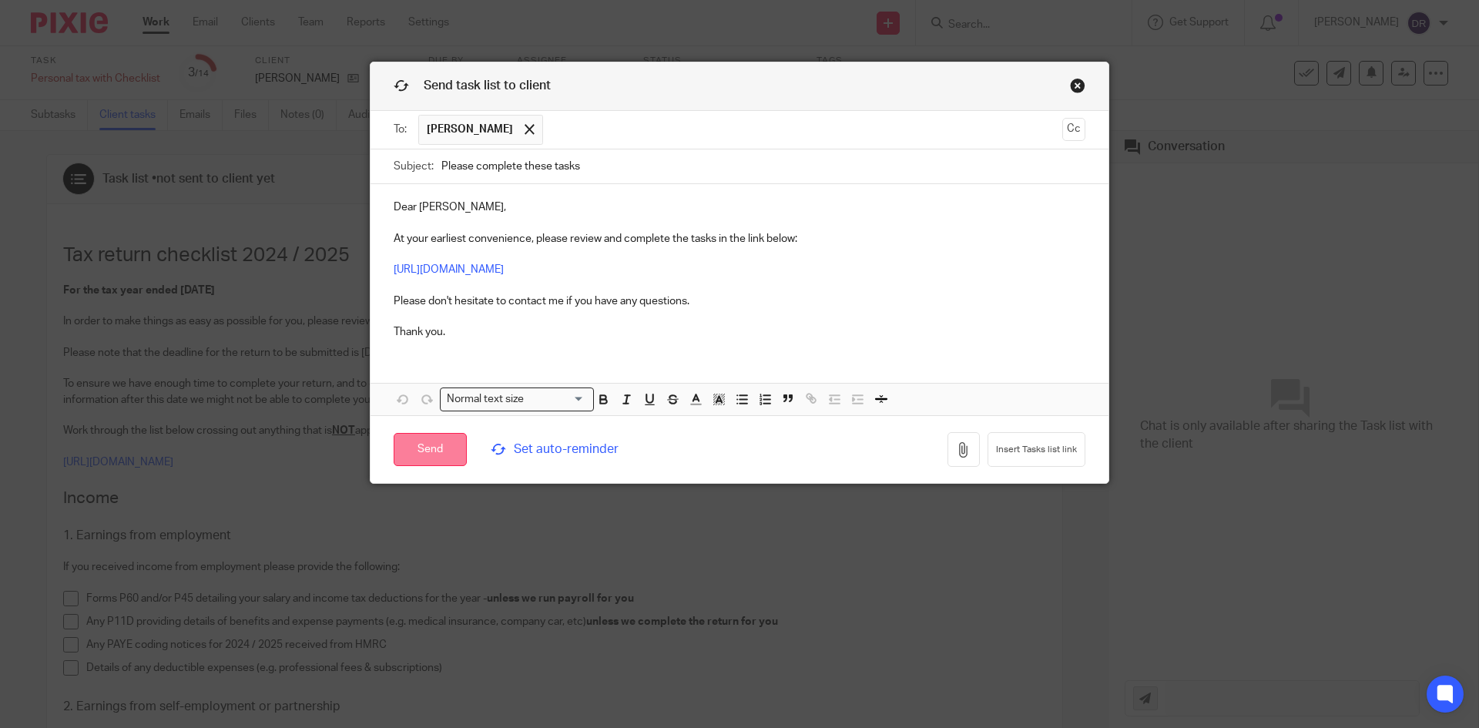
click at [429, 451] on input "Send" at bounding box center [430, 449] width 73 height 33
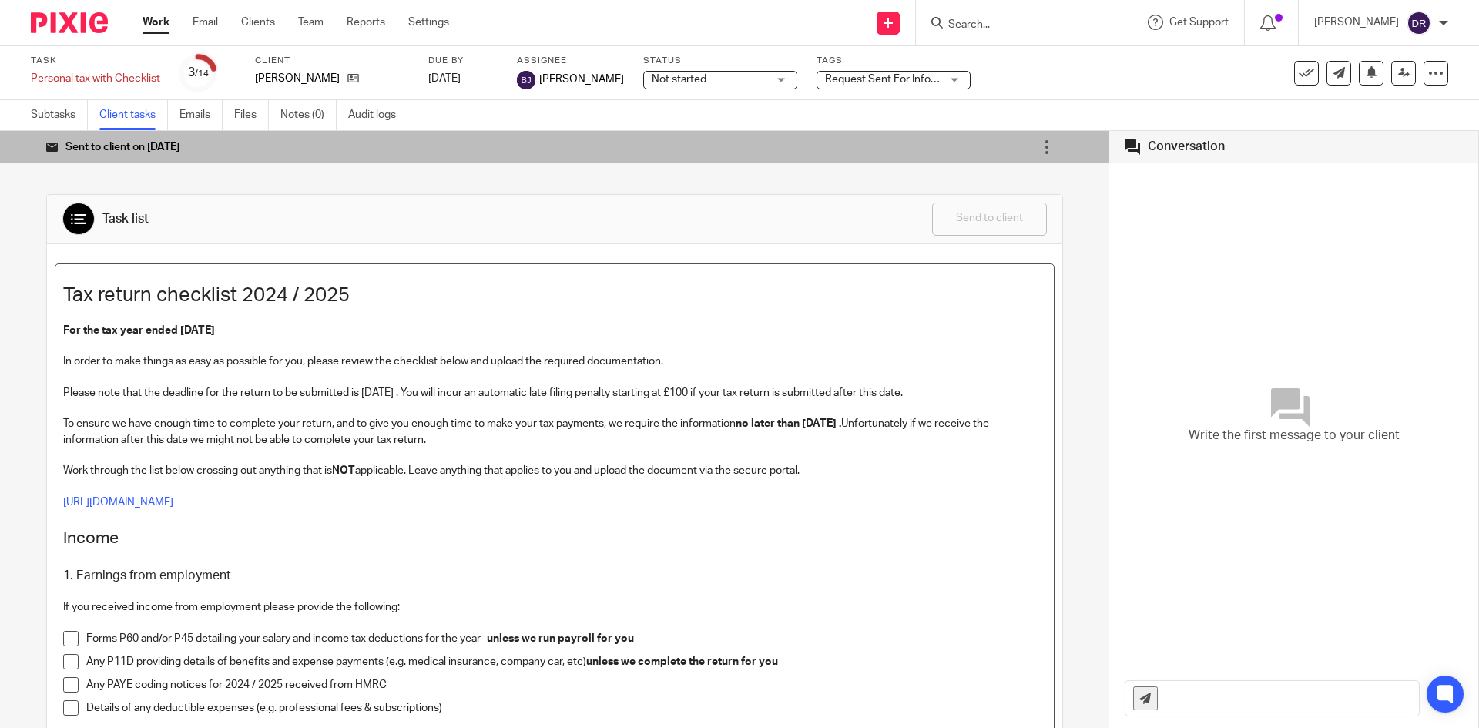
drag, startPoint x: 944, startPoint y: 505, endPoint x: 639, endPoint y: 357, distance: 339.3
click at [943, 503] on p "[URL][DOMAIN_NAME]" at bounding box center [554, 501] width 983 height 15
click at [52, 116] on link "Subtasks" at bounding box center [59, 115] width 57 height 30
